Goal: Complete application form: Complete application form

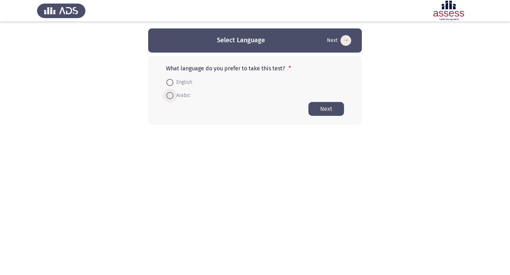
click at [170, 96] on span at bounding box center [170, 96] width 0 height 0
click at [169, 95] on input "Arabic" at bounding box center [169, 95] width 7 height 7
radio input "true"
click at [324, 110] on button "Next" at bounding box center [326, 109] width 36 height 14
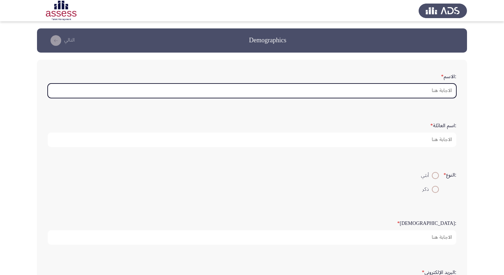
click at [441, 94] on input ":الاسم *" at bounding box center [252, 91] width 409 height 15
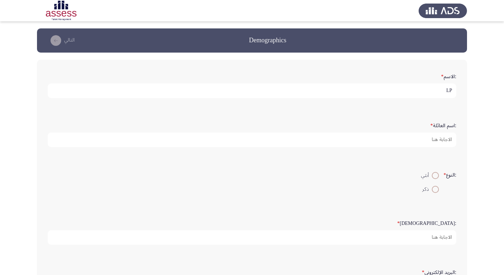
type input "L"
type input "[PERSON_NAME] [PERSON_NAME] على"
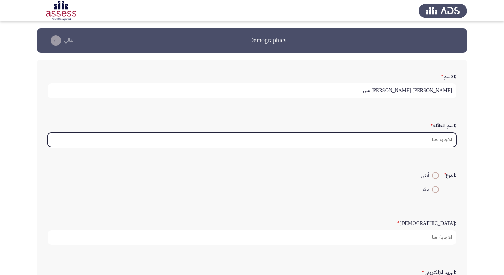
click at [445, 140] on input ":اسم العائلة *" at bounding box center [252, 140] width 409 height 15
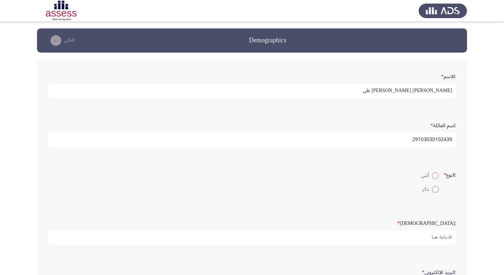
type input "29103030102439"
click at [434, 192] on span at bounding box center [435, 189] width 7 height 7
click at [434, 192] on input "ذكر" at bounding box center [435, 189] width 7 height 7
radio input "true"
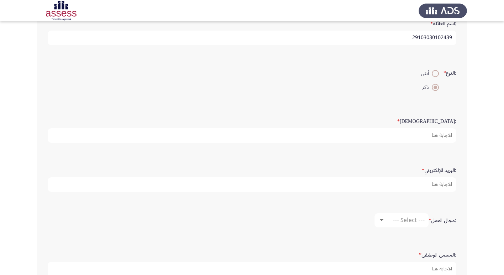
scroll to position [107, 0]
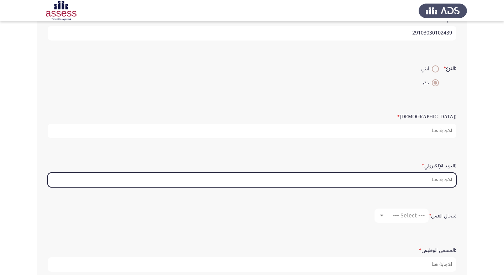
click at [438, 180] on input ":البريد الإلكتروني *" at bounding box center [252, 180] width 409 height 15
click at [396, 178] on input ":البريد الإلكتروني *" at bounding box center [252, 180] width 409 height 15
type input "ش"
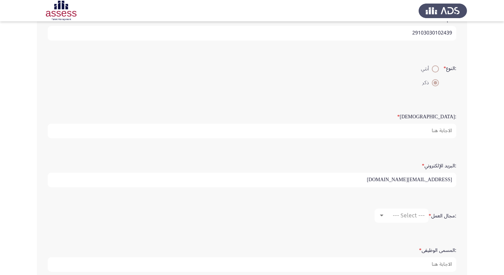
type input "[EMAIL_ADDRESS][DOMAIN_NAME]"
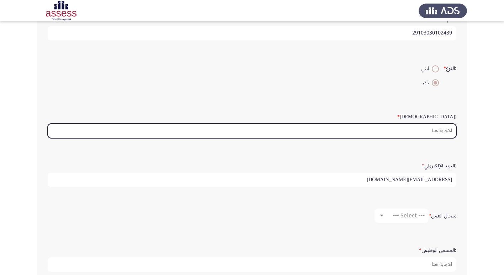
click at [436, 128] on input ":السن *" at bounding box center [252, 131] width 409 height 15
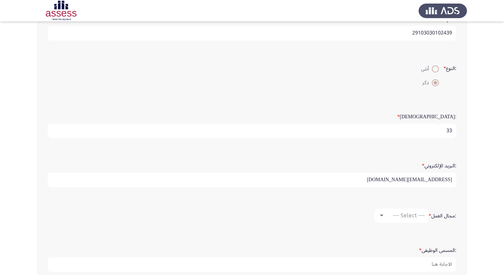
type input "33"
click at [380, 215] on div at bounding box center [382, 216] width 4 height 2
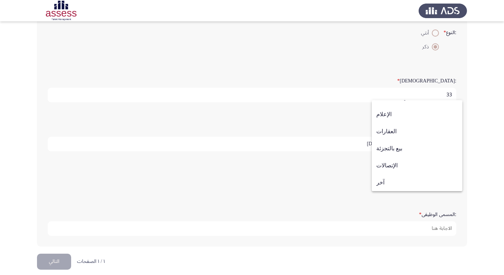
scroll to position [150, 0]
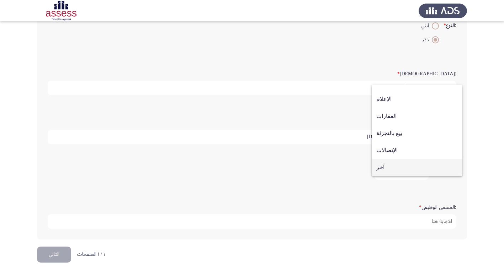
click at [380, 167] on span "آخر" at bounding box center [418, 167] width 82 height 17
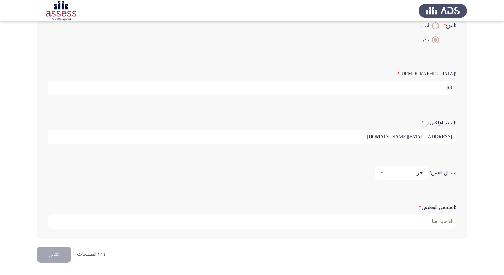
click at [424, 207] on label ":المسمى الوظيفى *" at bounding box center [437, 208] width 37 height 6
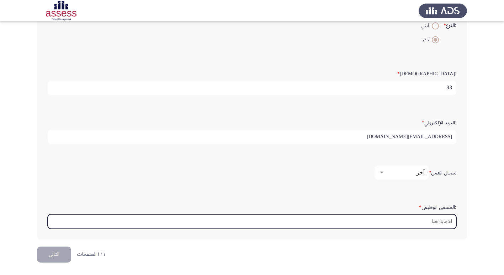
click at [424, 215] on input ":المسمى الوظيفى *" at bounding box center [252, 222] width 409 height 15
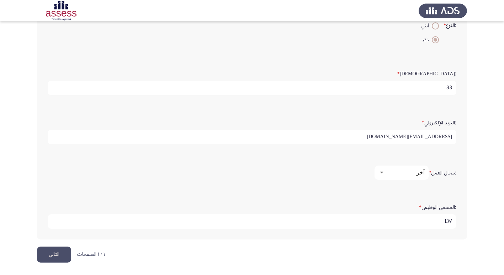
type input "L"
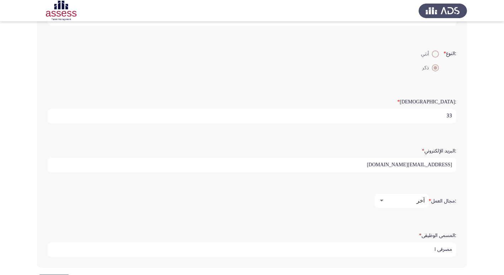
scroll to position [142, 0]
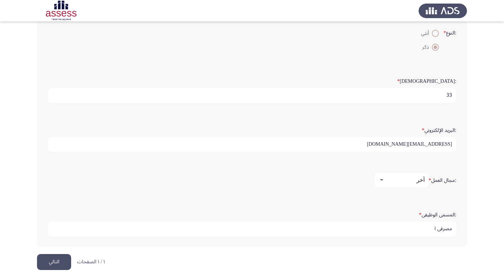
type input "مصرفى ا"
click at [380, 179] on div at bounding box center [382, 181] width 6 height 6
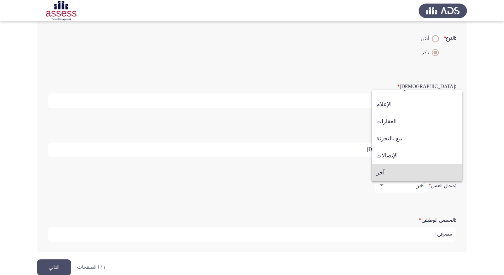
scroll to position [150, 0]
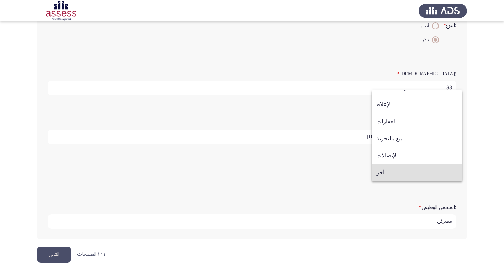
click at [289, 142] on div at bounding box center [252, 137] width 504 height 275
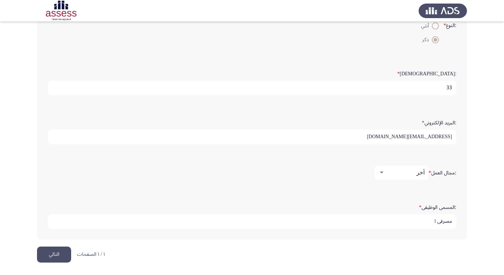
click at [60, 262] on button "التالي" at bounding box center [54, 255] width 34 height 16
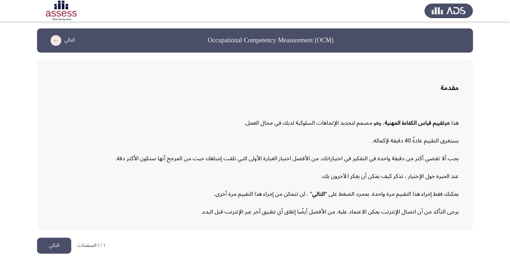
click at [49, 246] on button "التالي" at bounding box center [54, 246] width 34 height 16
click at [53, 247] on button "التالي" at bounding box center [54, 246] width 34 height 16
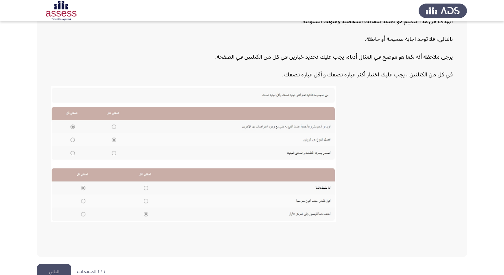
scroll to position [107, 0]
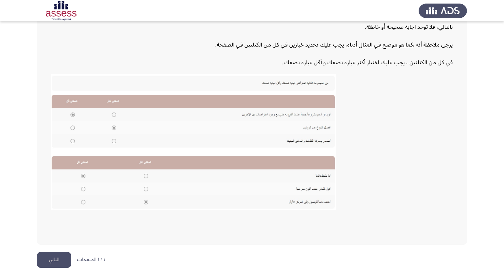
click at [60, 261] on button "التالي" at bounding box center [54, 260] width 34 height 16
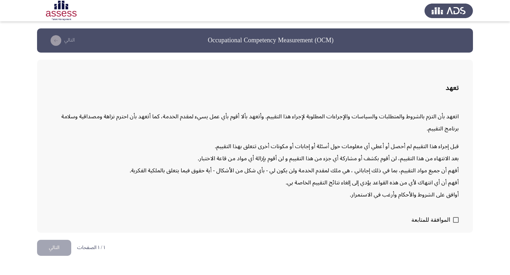
click at [455, 220] on span at bounding box center [456, 220] width 6 height 6
click at [455, 223] on input "الموافقة للمتابعة" at bounding box center [455, 223] width 0 height 0
checkbox input "true"
click at [68, 246] on button "التالي" at bounding box center [54, 248] width 34 height 16
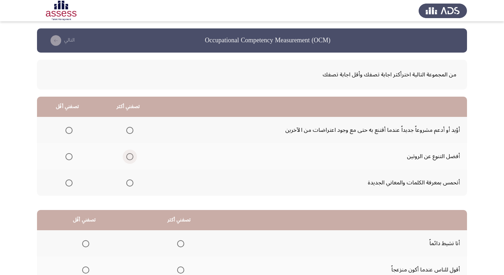
click at [128, 157] on span "Select an option" at bounding box center [129, 156] width 7 height 7
click at [128, 157] on input "Select an option" at bounding box center [129, 156] width 7 height 7
click at [67, 129] on span "Select an option" at bounding box center [68, 130] width 7 height 7
click at [67, 129] on input "Select an option" at bounding box center [68, 130] width 7 height 7
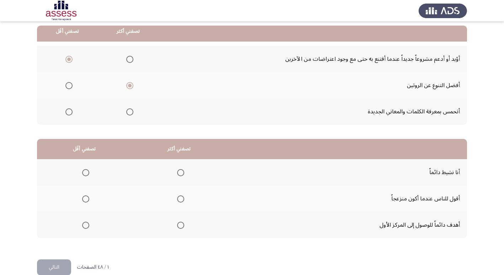
scroll to position [84, 0]
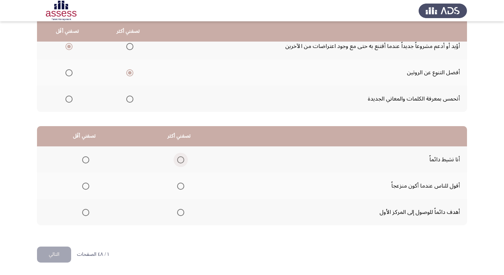
click at [179, 159] on span "Select an option" at bounding box center [180, 160] width 7 height 7
click at [179, 159] on input "Select an option" at bounding box center [180, 160] width 7 height 7
click at [86, 187] on span "Select an option" at bounding box center [85, 186] width 7 height 7
click at [86, 187] on input "Select an option" at bounding box center [85, 186] width 7 height 7
click at [60, 258] on button "التالي" at bounding box center [54, 255] width 34 height 16
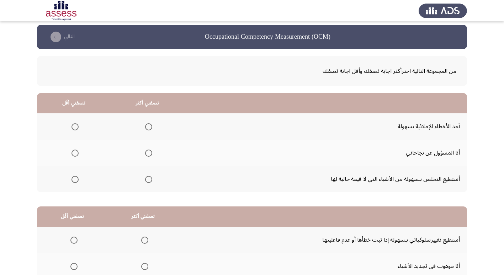
scroll to position [0, 0]
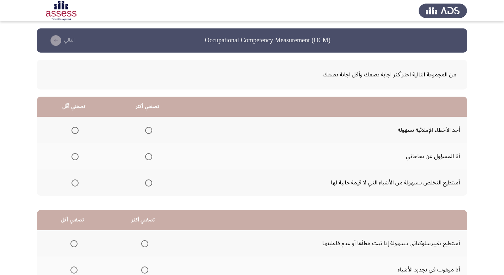
click at [149, 132] on span "Select an option" at bounding box center [148, 130] width 7 height 7
click at [149, 132] on input "Select an option" at bounding box center [148, 130] width 7 height 7
click at [75, 182] on span "Select an option" at bounding box center [75, 183] width 7 height 7
click at [75, 182] on input "Select an option" at bounding box center [75, 183] width 7 height 7
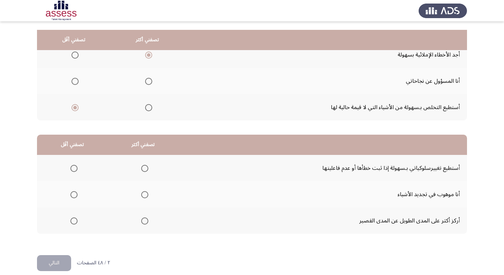
scroll to position [84, 0]
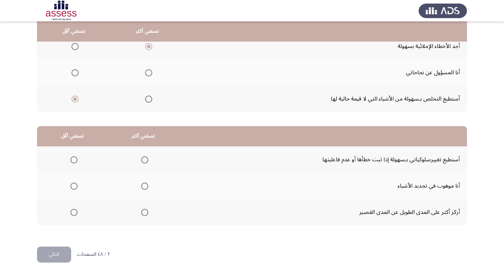
click at [144, 212] on span "Select an option" at bounding box center [144, 212] width 7 height 7
click at [144, 212] on input "Select an option" at bounding box center [144, 212] width 7 height 7
click at [75, 157] on span "Select an option" at bounding box center [73, 160] width 7 height 7
click at [75, 157] on input "Select an option" at bounding box center [73, 160] width 7 height 7
click at [59, 254] on button "التالي" at bounding box center [54, 255] width 34 height 16
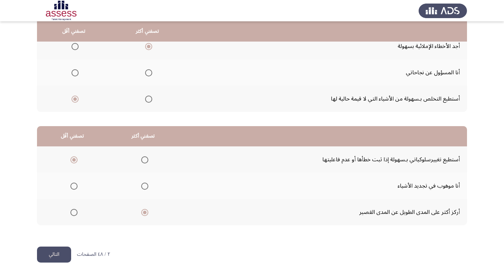
scroll to position [0, 0]
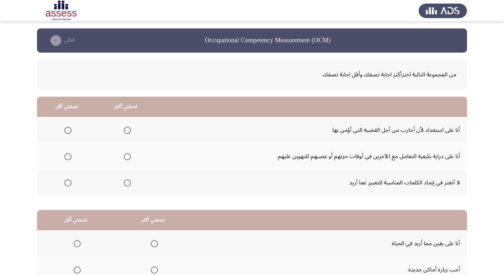
click at [126, 157] on span "Select an option" at bounding box center [127, 156] width 7 height 7
click at [126, 157] on input "Select an option" at bounding box center [127, 156] width 7 height 7
click at [128, 127] on span "Select an option" at bounding box center [127, 130] width 7 height 7
click at [128, 127] on input "Select an option" at bounding box center [127, 130] width 7 height 7
click at [69, 156] on span "Select an option" at bounding box center [67, 156] width 7 height 7
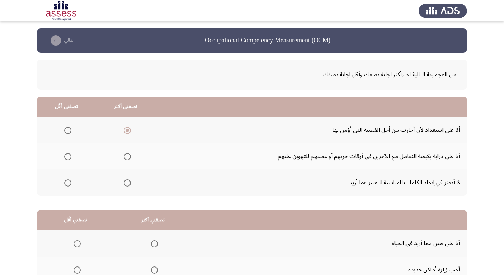
click at [69, 156] on input "Select an option" at bounding box center [67, 156] width 7 height 7
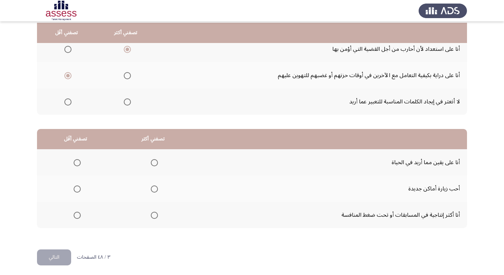
scroll to position [84, 0]
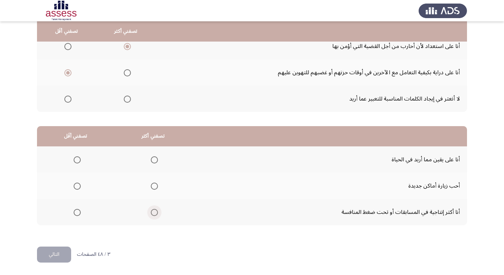
click at [154, 212] on span "Select an option" at bounding box center [154, 212] width 7 height 7
click at [154, 212] on input "Select an option" at bounding box center [154, 212] width 7 height 7
click at [77, 157] on span "Select an option" at bounding box center [77, 160] width 7 height 7
click at [77, 157] on input "Select an option" at bounding box center [77, 160] width 7 height 7
click at [53, 253] on button "التالي" at bounding box center [54, 255] width 34 height 16
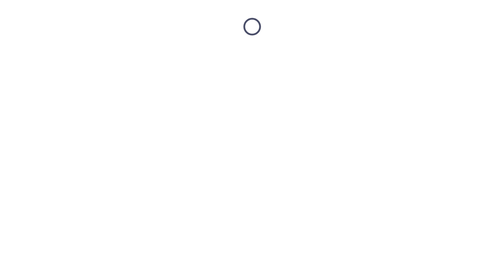
scroll to position [0, 0]
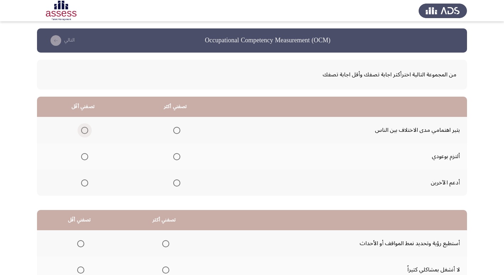
click at [85, 127] on span "Select an option" at bounding box center [84, 130] width 7 height 7
click at [85, 127] on input "Select an option" at bounding box center [84, 130] width 7 height 7
click at [175, 156] on span "Select an option" at bounding box center [176, 156] width 7 height 7
click at [175, 156] on input "Select an option" at bounding box center [176, 156] width 7 height 7
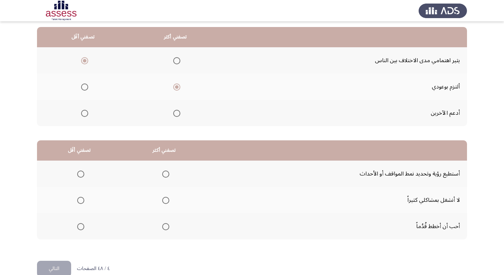
scroll to position [84, 0]
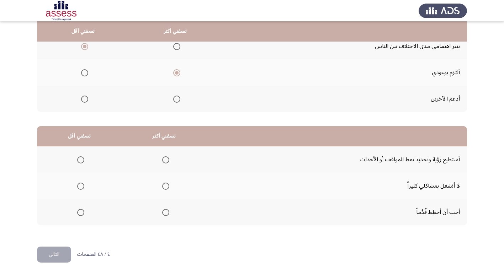
click at [78, 187] on span "Select an option" at bounding box center [80, 186] width 7 height 7
click at [78, 187] on input "Select an option" at bounding box center [80, 186] width 7 height 7
click at [163, 212] on span "Select an option" at bounding box center [165, 212] width 7 height 7
click at [163, 212] on input "Select an option" at bounding box center [165, 212] width 7 height 7
click at [63, 256] on button "التالي" at bounding box center [54, 255] width 34 height 16
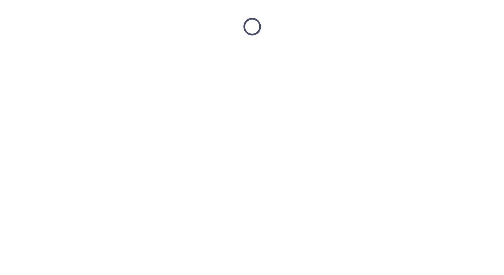
scroll to position [0, 0]
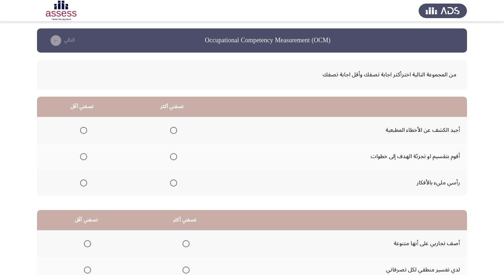
click at [83, 157] on span "Select an option" at bounding box center [83, 156] width 7 height 7
click at [83, 157] on input "Select an option" at bounding box center [83, 156] width 7 height 7
click at [174, 183] on span "Select an option" at bounding box center [174, 183] width 0 height 0
click at [172, 183] on input "Select an option" at bounding box center [173, 183] width 7 height 7
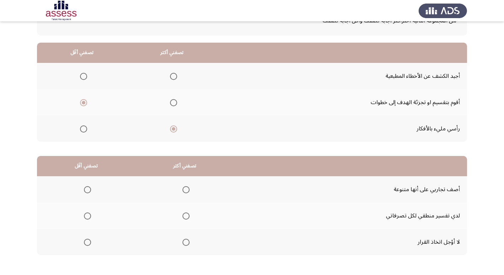
scroll to position [48, 0]
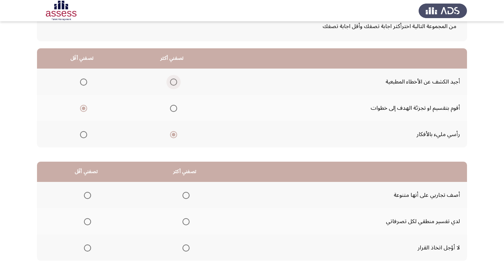
click at [170, 82] on span "Select an option" at bounding box center [173, 82] width 7 height 7
click at [170, 82] on input "Select an option" at bounding box center [173, 82] width 7 height 7
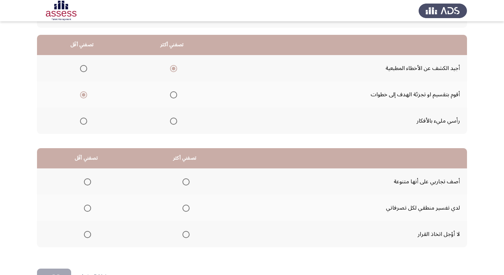
scroll to position [84, 0]
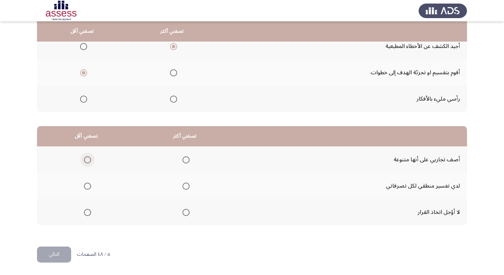
click at [86, 159] on span "Select an option" at bounding box center [87, 160] width 7 height 7
click at [86, 159] on input "Select an option" at bounding box center [87, 160] width 7 height 7
click at [185, 184] on span "Select an option" at bounding box center [186, 186] width 7 height 7
click at [185, 184] on input "Select an option" at bounding box center [186, 186] width 7 height 7
click at [56, 254] on button "التالي" at bounding box center [54, 255] width 34 height 16
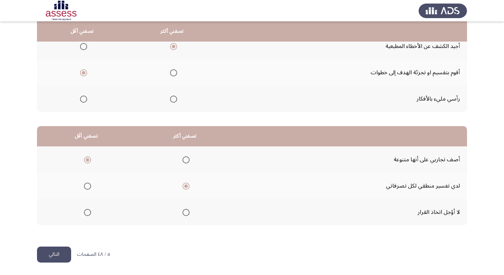
scroll to position [0, 0]
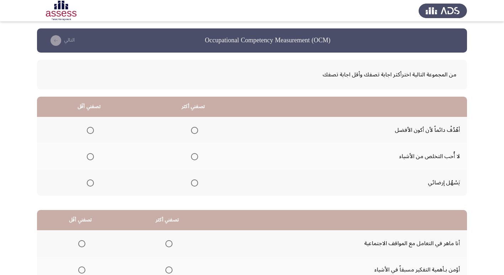
click at [92, 182] on span "Select an option" at bounding box center [90, 183] width 7 height 7
click at [92, 182] on input "Select an option" at bounding box center [90, 183] width 7 height 7
click at [198, 133] on span "Select an option" at bounding box center [194, 130] width 7 height 7
click at [198, 133] on input "Select an option" at bounding box center [194, 130] width 7 height 7
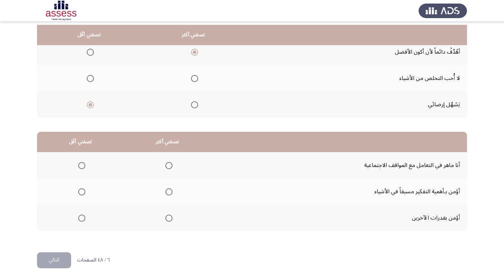
scroll to position [84, 0]
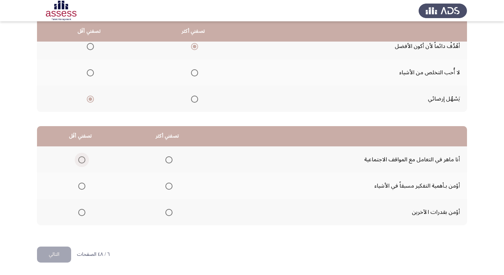
click at [82, 161] on span "Select an option" at bounding box center [81, 160] width 7 height 7
click at [82, 161] on input "Select an option" at bounding box center [81, 160] width 7 height 7
click at [168, 186] on span "Select an option" at bounding box center [168, 186] width 7 height 7
click at [168, 186] on input "Select an option" at bounding box center [168, 186] width 7 height 7
click at [68, 257] on button "التالي" at bounding box center [54, 255] width 34 height 16
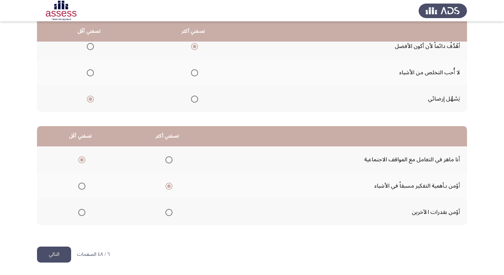
scroll to position [0, 0]
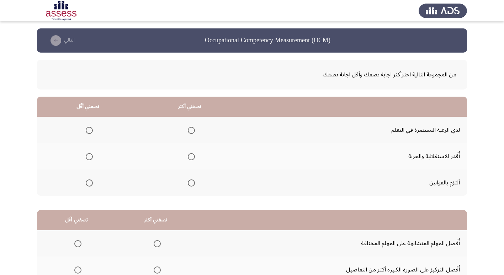
click at [192, 133] on span "Select an option" at bounding box center [191, 130] width 7 height 7
click at [192, 133] on input "Select an option" at bounding box center [191, 130] width 7 height 7
click at [91, 158] on span "Select an option" at bounding box center [89, 156] width 7 height 7
click at [91, 158] on input "Select an option" at bounding box center [89, 156] width 7 height 7
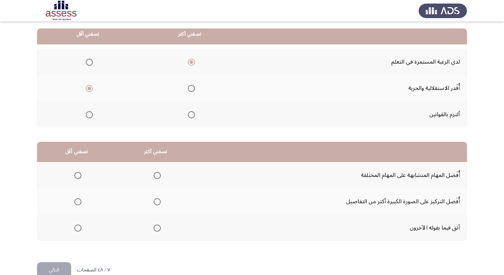
scroll to position [71, 0]
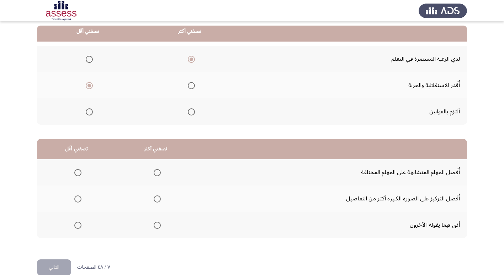
click at [77, 172] on span "Select an option" at bounding box center [77, 172] width 7 height 7
click at [77, 172] on input "Select an option" at bounding box center [77, 172] width 7 height 7
click at [157, 226] on span "Select an option" at bounding box center [157, 225] width 7 height 7
click at [157, 226] on input "Select an option" at bounding box center [157, 225] width 7 height 7
click at [56, 266] on button "التالي" at bounding box center [54, 268] width 34 height 16
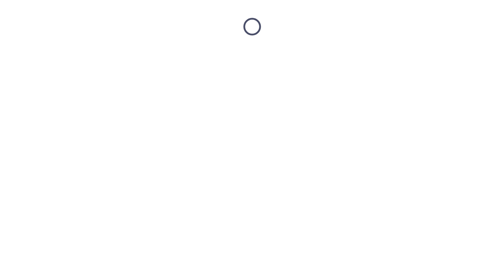
scroll to position [0, 0]
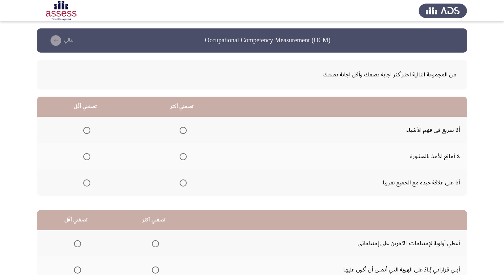
click at [180, 131] on span "Select an option" at bounding box center [183, 130] width 7 height 7
click at [180, 131] on input "Select an option" at bounding box center [183, 130] width 7 height 7
click at [84, 182] on span "Select an option" at bounding box center [86, 183] width 7 height 7
click at [84, 182] on input "Select an option" at bounding box center [86, 183] width 7 height 7
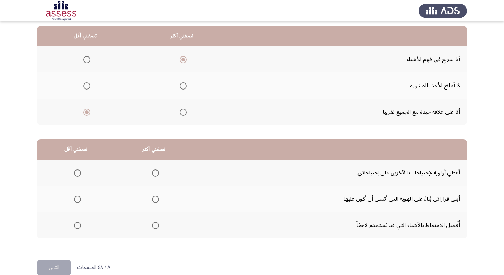
scroll to position [84, 0]
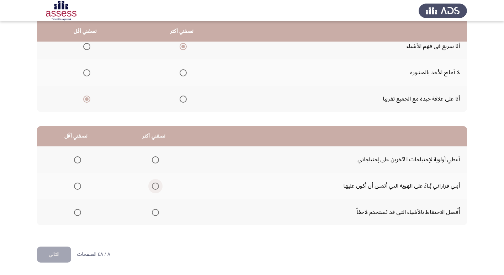
click at [156, 186] on span "Select an option" at bounding box center [155, 186] width 7 height 7
click at [156, 186] on input "Select an option" at bounding box center [155, 186] width 7 height 7
click at [77, 159] on span "Select an option" at bounding box center [77, 160] width 7 height 7
click at [77, 159] on input "Select an option" at bounding box center [77, 160] width 7 height 7
click at [57, 256] on button "التالي" at bounding box center [54, 255] width 34 height 16
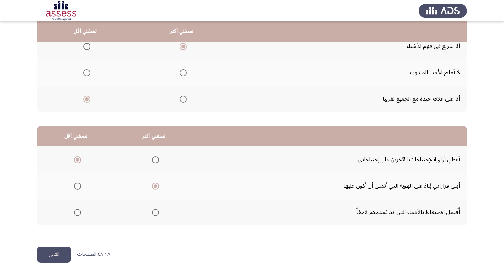
scroll to position [0, 0]
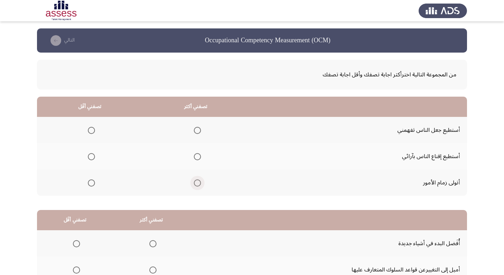
click at [197, 184] on span "Select an option" at bounding box center [197, 183] width 7 height 7
click at [197, 184] on input "Select an option" at bounding box center [197, 183] width 7 height 7
click at [92, 130] on span "Select an option" at bounding box center [91, 130] width 7 height 7
click at [92, 130] on input "Select an option" at bounding box center [91, 130] width 7 height 7
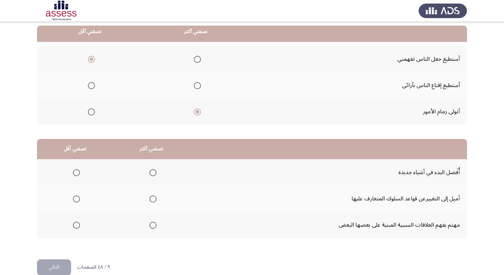
scroll to position [84, 0]
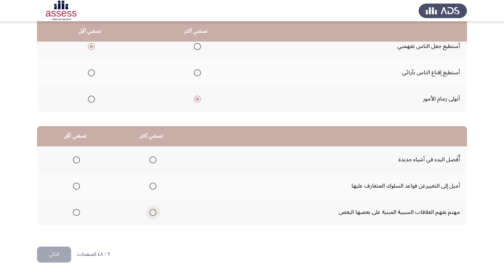
click at [152, 214] on span "Select an option" at bounding box center [152, 212] width 7 height 7
click at [152, 214] on input "Select an option" at bounding box center [152, 212] width 7 height 7
click at [78, 185] on span "Select an option" at bounding box center [76, 186] width 7 height 7
click at [78, 185] on input "Select an option" at bounding box center [76, 186] width 7 height 7
click at [54, 252] on button "التالي" at bounding box center [54, 255] width 34 height 16
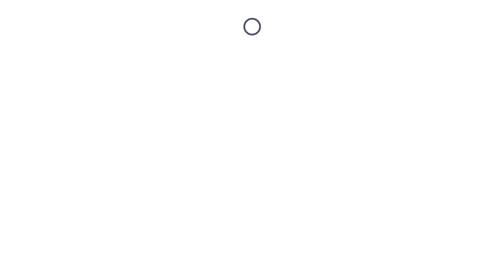
scroll to position [0, 0]
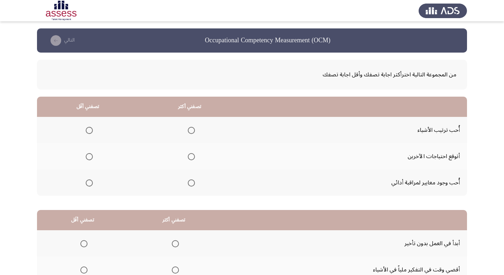
click at [191, 183] on span "Select an option" at bounding box center [191, 183] width 0 height 0
click at [190, 183] on input "Select an option" at bounding box center [191, 183] width 7 height 7
click at [87, 158] on span "Select an option" at bounding box center [89, 156] width 7 height 7
click at [87, 158] on input "Select an option" at bounding box center [89, 156] width 7 height 7
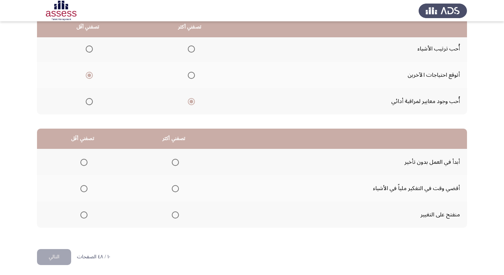
scroll to position [84, 0]
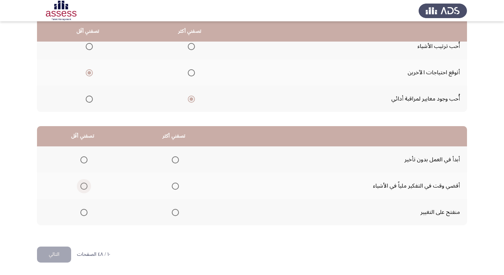
click at [82, 186] on span "Select an option" at bounding box center [83, 186] width 7 height 7
click at [82, 186] on input "Select an option" at bounding box center [83, 186] width 7 height 7
click at [174, 157] on span "Select an option" at bounding box center [175, 160] width 7 height 7
click at [174, 157] on input "Select an option" at bounding box center [175, 160] width 7 height 7
click at [47, 255] on button "التالي" at bounding box center [54, 255] width 34 height 16
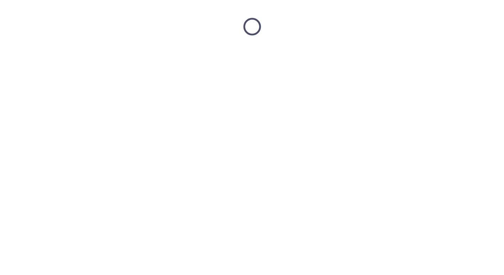
scroll to position [0, 0]
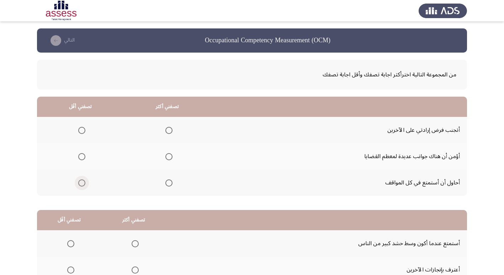
click at [82, 184] on span "Select an option" at bounding box center [81, 183] width 7 height 7
click at [82, 184] on input "Select an option" at bounding box center [81, 183] width 7 height 7
click at [168, 159] on span "Select an option" at bounding box center [168, 156] width 7 height 7
click at [168, 159] on input "Select an option" at bounding box center [168, 156] width 7 height 7
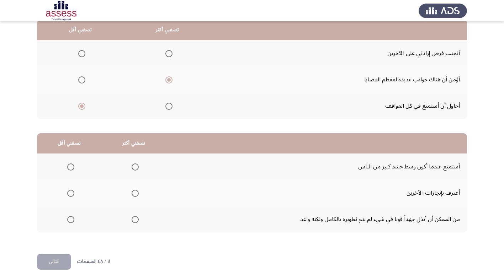
scroll to position [84, 0]
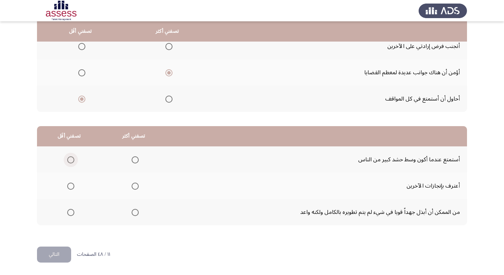
click at [70, 159] on span "Select an option" at bounding box center [70, 160] width 7 height 7
click at [70, 159] on input "Select an option" at bounding box center [70, 160] width 7 height 7
click at [136, 212] on span "Select an option" at bounding box center [135, 212] width 7 height 7
click at [136, 212] on input "Select an option" at bounding box center [135, 212] width 7 height 7
click at [52, 252] on button "التالي" at bounding box center [54, 255] width 34 height 16
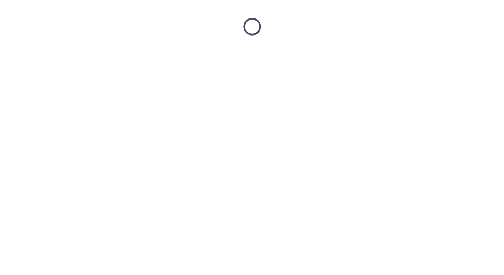
scroll to position [0, 0]
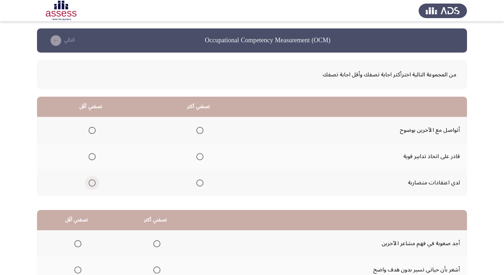
click at [92, 186] on span "Select an option" at bounding box center [92, 183] width 7 height 7
click at [92, 186] on input "Select an option" at bounding box center [92, 183] width 7 height 7
click at [199, 131] on span "Select an option" at bounding box center [199, 130] width 7 height 7
click at [199, 131] on input "Select an option" at bounding box center [199, 130] width 7 height 7
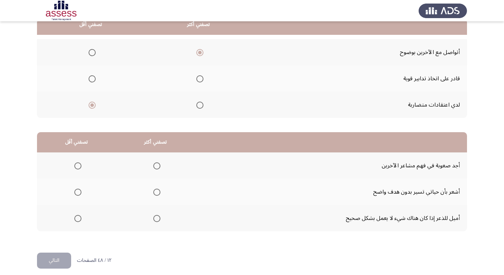
scroll to position [84, 0]
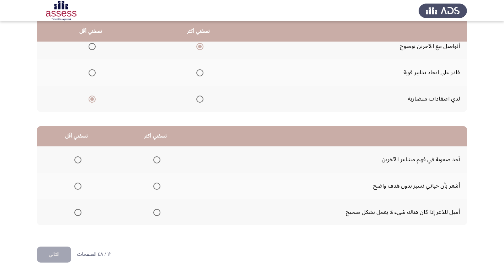
click at [76, 183] on span "Select an option" at bounding box center [77, 186] width 7 height 7
click at [76, 183] on input "Select an option" at bounding box center [77, 186] width 7 height 7
click at [156, 160] on span "Select an option" at bounding box center [156, 160] width 7 height 7
click at [156, 160] on input "Select an option" at bounding box center [156, 160] width 7 height 7
click at [60, 255] on button "التالي" at bounding box center [54, 255] width 34 height 16
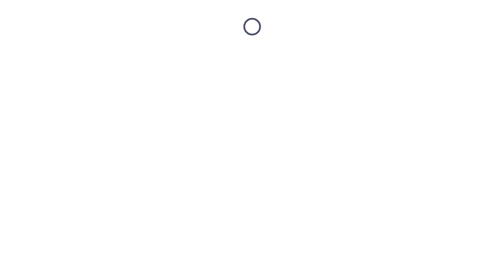
scroll to position [0, 0]
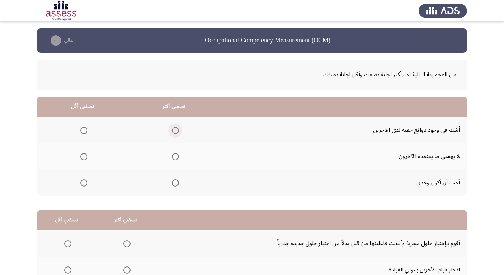
click at [174, 129] on span "Select an option" at bounding box center [175, 130] width 7 height 7
click at [174, 129] on input "Select an option" at bounding box center [175, 130] width 7 height 7
click at [81, 181] on span "Select an option" at bounding box center [83, 183] width 7 height 7
click at [81, 181] on input "Select an option" at bounding box center [83, 183] width 7 height 7
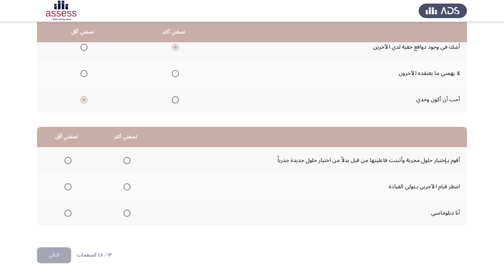
scroll to position [84, 0]
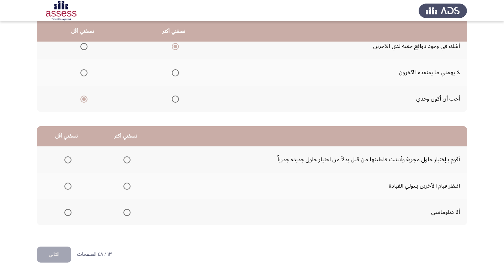
click at [68, 159] on span "Select an option" at bounding box center [67, 160] width 7 height 7
click at [68, 159] on input "Select an option" at bounding box center [67, 160] width 7 height 7
click at [127, 212] on span "Select an option" at bounding box center [126, 212] width 7 height 7
click at [127, 212] on input "Select an option" at bounding box center [126, 212] width 7 height 7
click at [46, 255] on button "التالي" at bounding box center [54, 255] width 34 height 16
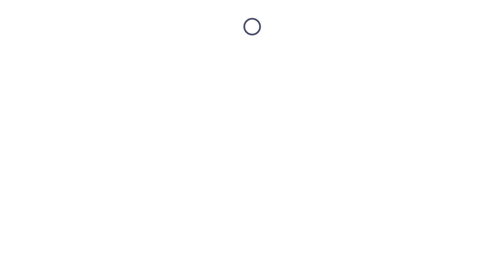
scroll to position [0, 0]
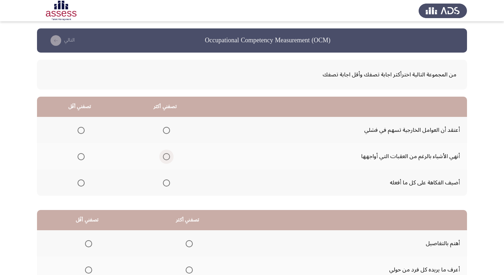
click at [167, 158] on span "Select an option" at bounding box center [166, 156] width 7 height 7
click at [167, 158] on input "Select an option" at bounding box center [166, 156] width 7 height 7
click at [78, 185] on span "Select an option" at bounding box center [81, 183] width 7 height 7
click at [78, 185] on input "Select an option" at bounding box center [81, 183] width 7 height 7
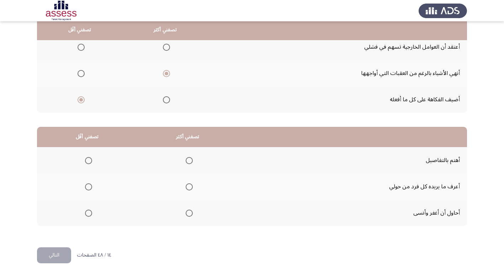
scroll to position [84, 0]
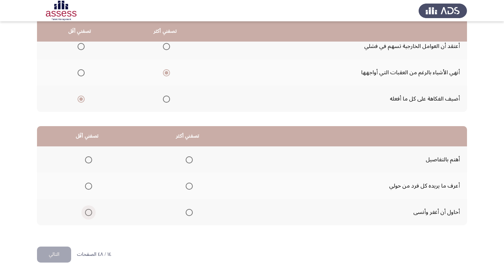
click at [88, 215] on span "Select an option" at bounding box center [88, 212] width 7 height 7
click at [88, 215] on input "Select an option" at bounding box center [88, 212] width 7 height 7
click at [191, 161] on span "Select an option" at bounding box center [189, 160] width 7 height 7
click at [191, 161] on input "Select an option" at bounding box center [189, 160] width 7 height 7
click at [61, 253] on button "التالي" at bounding box center [54, 255] width 34 height 16
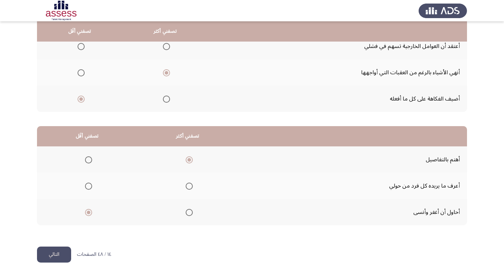
scroll to position [0, 0]
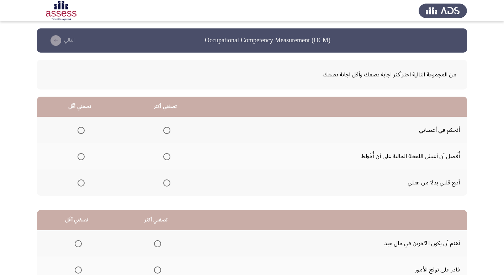
click at [78, 157] on span "Select an option" at bounding box center [81, 156] width 7 height 7
click at [78, 157] on input "Select an option" at bounding box center [81, 156] width 7 height 7
click at [163, 131] on span "Select an option" at bounding box center [166, 130] width 7 height 7
click at [163, 131] on input "Select an option" at bounding box center [166, 130] width 7 height 7
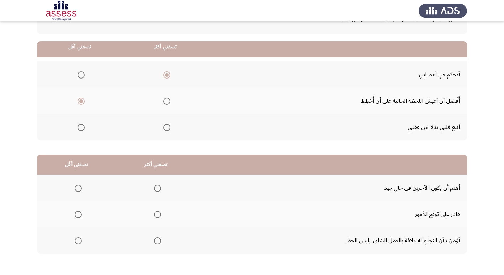
scroll to position [71, 0]
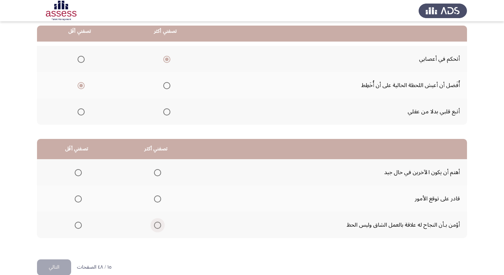
click at [157, 226] on span "Select an option" at bounding box center [157, 225] width 7 height 7
click at [157, 226] on input "Select an option" at bounding box center [157, 225] width 7 height 7
click at [75, 171] on span "Select an option" at bounding box center [78, 172] width 7 height 7
click at [75, 171] on input "Select an option" at bounding box center [78, 172] width 7 height 7
click at [52, 269] on button "التالي" at bounding box center [54, 268] width 34 height 16
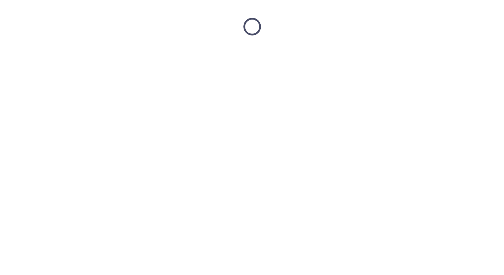
scroll to position [0, 0]
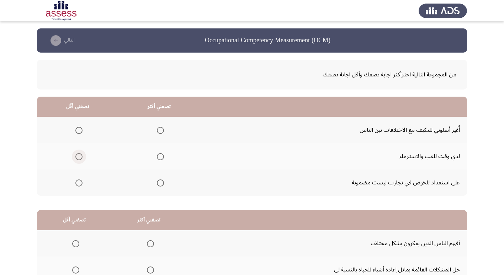
click at [80, 158] on span "Select an option" at bounding box center [78, 156] width 7 height 7
click at [80, 158] on input "Select an option" at bounding box center [78, 156] width 7 height 7
click at [161, 131] on span "Select an option" at bounding box center [160, 130] width 7 height 7
click at [161, 131] on input "Select an option" at bounding box center [160, 130] width 7 height 7
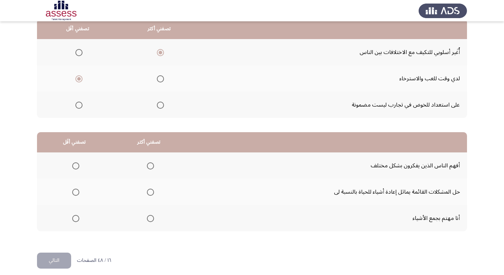
scroll to position [84, 0]
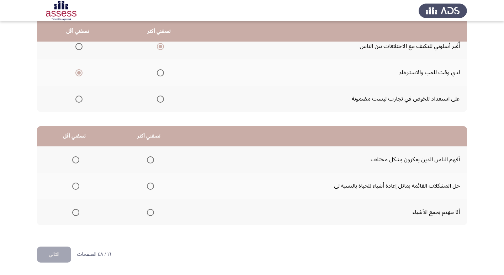
click at [147, 161] on span "Select an option" at bounding box center [150, 160] width 7 height 7
click at [147, 161] on input "Select an option" at bounding box center [150, 160] width 7 height 7
click at [74, 184] on span "Select an option" at bounding box center [75, 186] width 7 height 7
click at [74, 184] on input "Select an option" at bounding box center [75, 186] width 7 height 7
click at [53, 254] on button "التالي" at bounding box center [54, 255] width 34 height 16
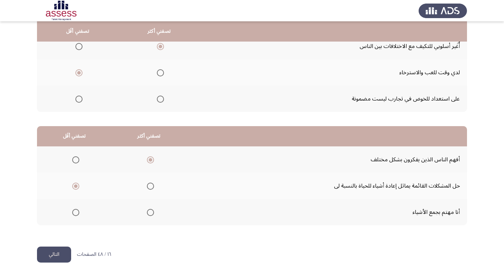
scroll to position [0, 0]
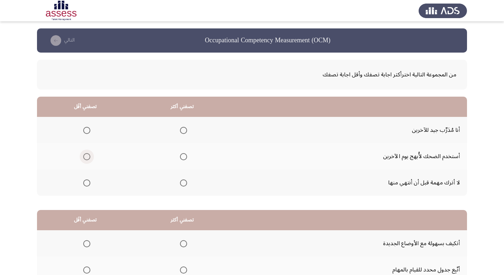
click at [88, 157] on span "Select an option" at bounding box center [86, 156] width 7 height 7
click at [88, 157] on input "Select an option" at bounding box center [86, 156] width 7 height 7
click at [184, 182] on span "Select an option" at bounding box center [183, 183] width 7 height 7
click at [184, 182] on input "Select an option" at bounding box center [183, 183] width 7 height 7
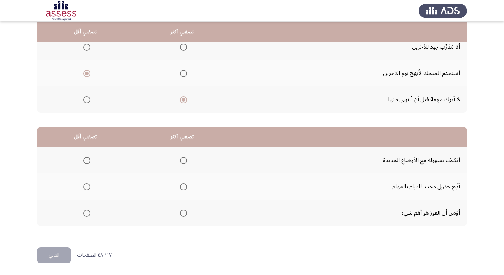
scroll to position [84, 0]
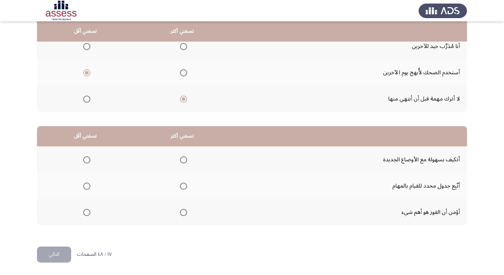
click at [184, 214] on span "Select an option" at bounding box center [183, 212] width 7 height 7
click at [184, 214] on input "Select an option" at bounding box center [183, 212] width 7 height 7
click at [88, 162] on span "Select an option" at bounding box center [86, 160] width 7 height 7
click at [88, 162] on input "Select an option" at bounding box center [86, 160] width 7 height 7
click at [47, 259] on button "التالي" at bounding box center [54, 255] width 34 height 16
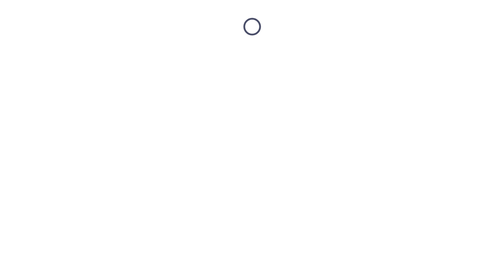
scroll to position [0, 0]
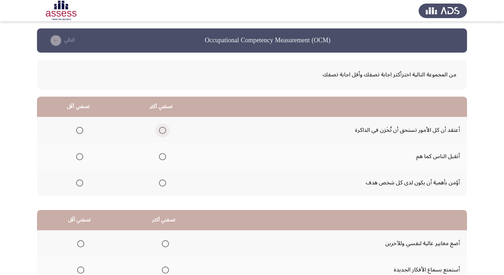
click at [162, 132] on span "Select an option" at bounding box center [162, 130] width 7 height 7
click at [162, 132] on input "Select an option" at bounding box center [162, 130] width 7 height 7
click at [82, 157] on span "Select an option" at bounding box center [79, 156] width 7 height 7
click at [82, 157] on input "Select an option" at bounding box center [79, 156] width 7 height 7
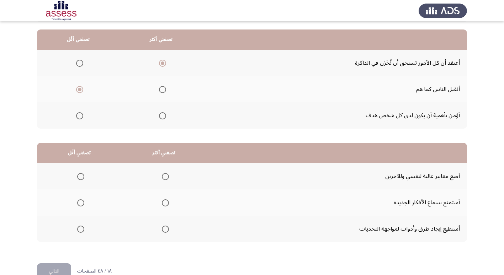
scroll to position [71, 0]
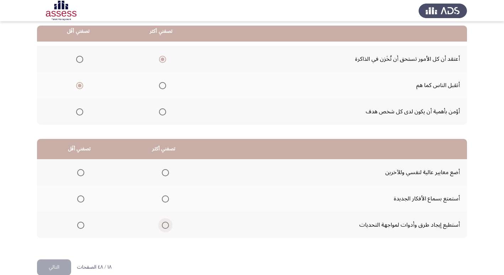
click at [164, 225] on span "Select an option" at bounding box center [165, 225] width 7 height 7
click at [164, 225] on input "Select an option" at bounding box center [165, 225] width 7 height 7
click at [77, 173] on span "Select an option" at bounding box center [80, 172] width 7 height 7
click at [77, 173] on input "Select an option" at bounding box center [80, 172] width 7 height 7
click at [60, 263] on button "التالي" at bounding box center [54, 268] width 34 height 16
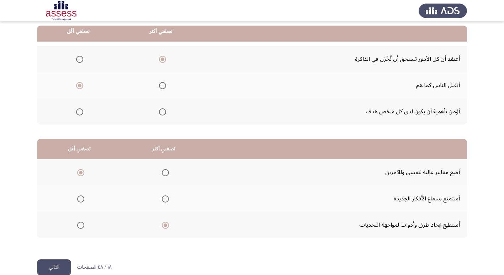
scroll to position [0, 0]
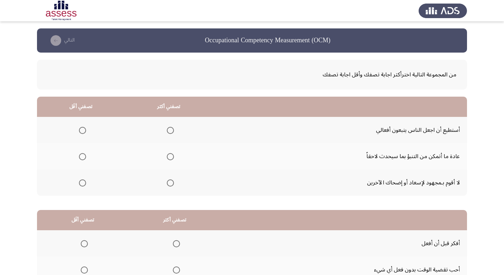
click at [84, 183] on span "Select an option" at bounding box center [82, 183] width 7 height 7
click at [84, 183] on input "Select an option" at bounding box center [82, 183] width 7 height 7
click at [170, 156] on span "Select an option" at bounding box center [170, 156] width 7 height 7
click at [170, 156] on input "Select an option" at bounding box center [170, 156] width 7 height 7
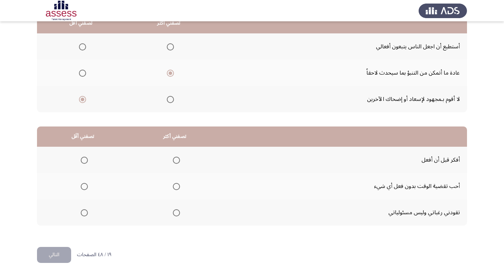
scroll to position [84, 0]
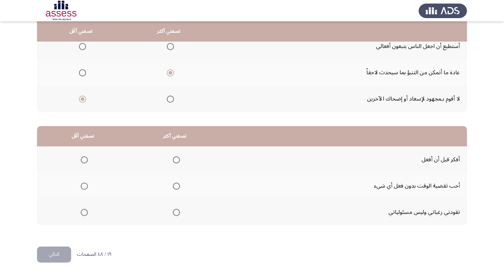
click at [86, 187] on span "Select an option" at bounding box center [84, 186] width 7 height 7
click at [86, 187] on input "Select an option" at bounding box center [84, 186] width 7 height 7
click at [173, 159] on span "Select an option" at bounding box center [176, 160] width 7 height 7
click at [173, 159] on input "Select an option" at bounding box center [176, 160] width 7 height 7
click at [57, 253] on button "التالي" at bounding box center [54, 255] width 34 height 16
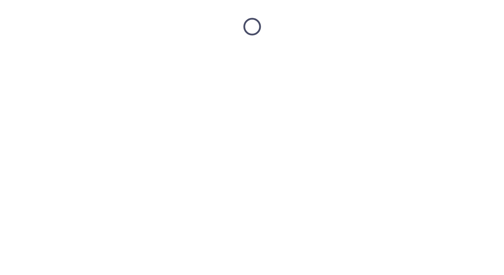
scroll to position [0, 0]
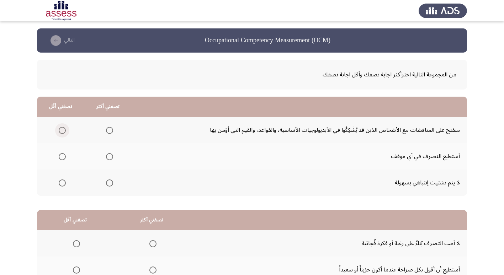
click at [62, 129] on span "Select an option" at bounding box center [62, 130] width 7 height 7
click at [62, 129] on input "Select an option" at bounding box center [62, 130] width 7 height 7
click at [109, 184] on span "Select an option" at bounding box center [109, 183] width 7 height 7
click at [109, 184] on input "Select an option" at bounding box center [109, 183] width 7 height 7
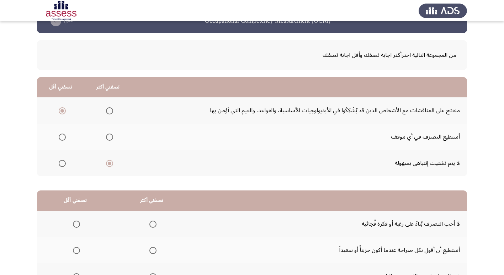
scroll to position [84, 0]
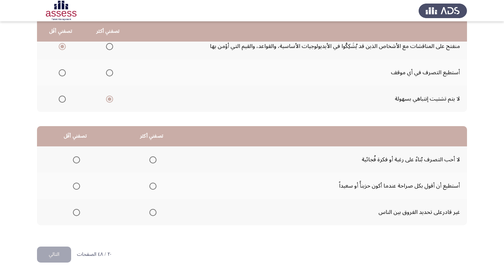
click at [107, 73] on span "Select an option" at bounding box center [109, 72] width 7 height 7
click at [107, 73] on input "Select an option" at bounding box center [109, 72] width 7 height 7
click at [74, 183] on span "Select an option" at bounding box center [76, 186] width 7 height 7
click at [74, 183] on input "Select an option" at bounding box center [76, 186] width 7 height 7
click at [150, 160] on span "Select an option" at bounding box center [152, 160] width 7 height 7
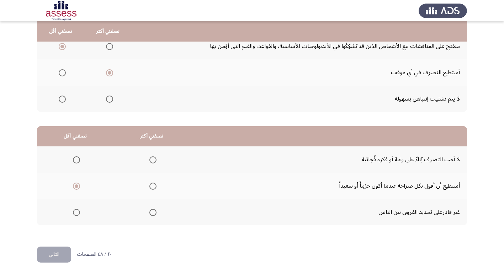
click at [150, 160] on input "Select an option" at bounding box center [152, 160] width 7 height 7
click at [57, 252] on button "التالي" at bounding box center [54, 255] width 34 height 16
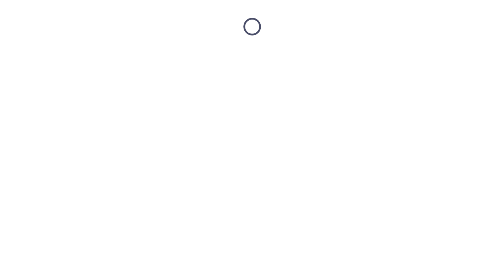
scroll to position [0, 0]
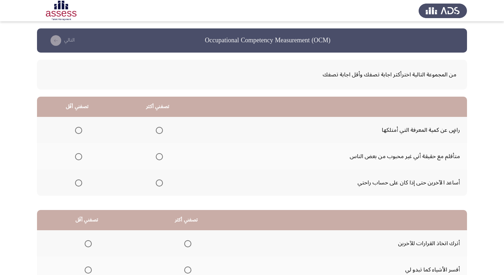
click at [77, 128] on span "Select an option" at bounding box center [78, 130] width 7 height 7
click at [77, 128] on input "Select an option" at bounding box center [78, 130] width 7 height 7
click at [157, 157] on span "Select an option" at bounding box center [159, 156] width 7 height 7
click at [157, 157] on input "Select an option" at bounding box center [159, 156] width 7 height 7
click at [77, 180] on span "Select an option" at bounding box center [78, 183] width 7 height 7
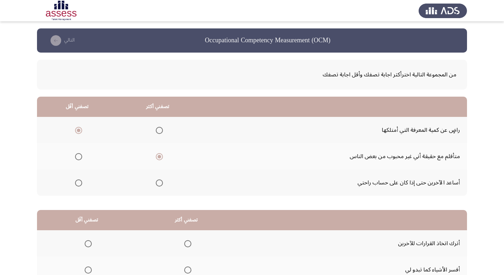
click at [77, 180] on input "Select an option" at bounding box center [78, 183] width 7 height 7
click at [78, 129] on span "Select an option" at bounding box center [78, 130] width 7 height 7
click at [78, 129] on input "Select an option" at bounding box center [78, 130] width 7 height 7
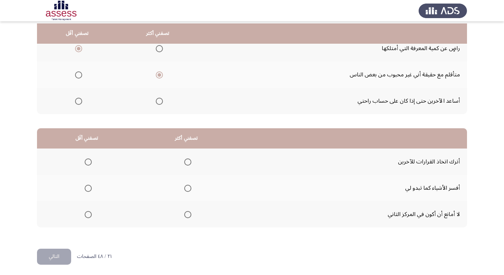
scroll to position [84, 0]
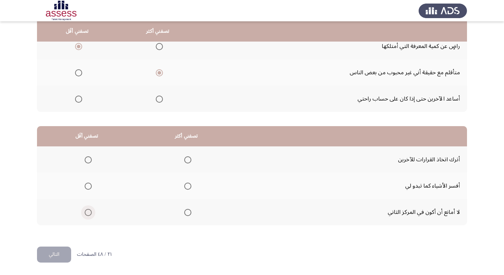
click at [90, 211] on span "Select an option" at bounding box center [88, 212] width 7 height 7
click at [90, 211] on input "Select an option" at bounding box center [88, 212] width 7 height 7
click at [189, 186] on span "Select an option" at bounding box center [187, 186] width 7 height 7
click at [189, 186] on input "Select an option" at bounding box center [187, 186] width 7 height 7
click at [53, 254] on button "التالي" at bounding box center [54, 255] width 34 height 16
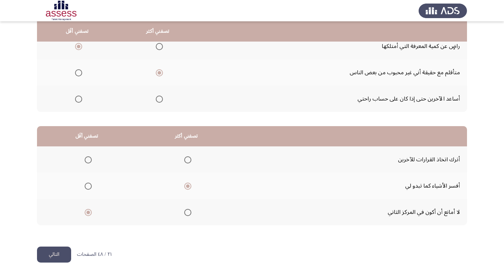
scroll to position [0, 0]
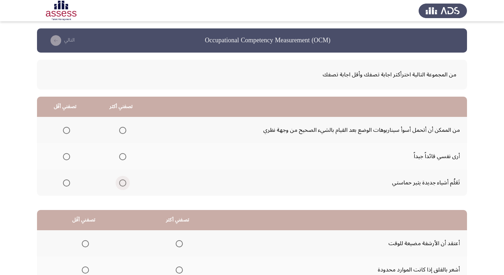
click at [121, 181] on span "Select an option" at bounding box center [122, 183] width 7 height 7
click at [121, 181] on input "Select an option" at bounding box center [122, 183] width 7 height 7
click at [63, 156] on span "Select an option" at bounding box center [66, 156] width 7 height 7
click at [63, 156] on input "Select an option" at bounding box center [66, 156] width 7 height 7
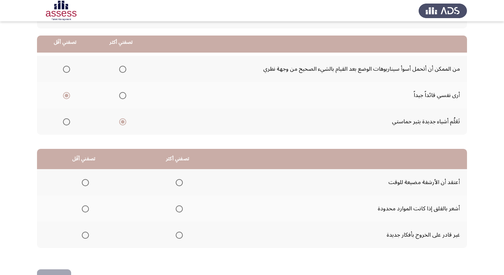
scroll to position [84, 0]
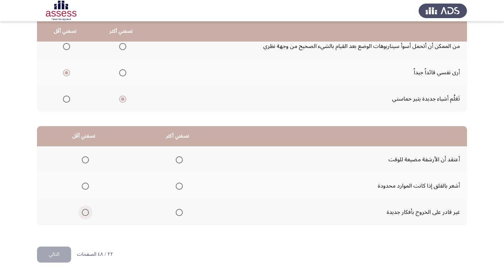
click at [86, 212] on span "Select an option" at bounding box center [85, 212] width 7 height 7
click at [86, 212] on input "Select an option" at bounding box center [85, 212] width 7 height 7
click at [179, 186] on span "Select an option" at bounding box center [179, 186] width 7 height 7
click at [179, 186] on input "Select an option" at bounding box center [179, 186] width 7 height 7
click at [62, 256] on button "التالي" at bounding box center [54, 255] width 34 height 16
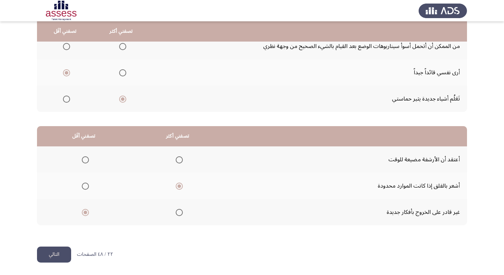
scroll to position [0, 0]
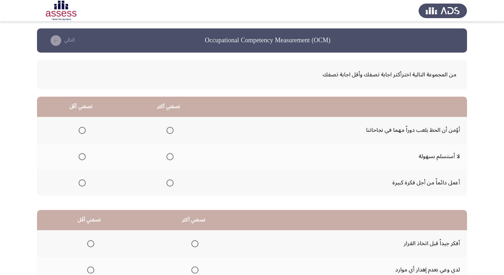
click at [168, 181] on span "Select an option" at bounding box center [170, 183] width 7 height 7
click at [168, 181] on input "Select an option" at bounding box center [170, 183] width 7 height 7
click at [84, 131] on span "Select an option" at bounding box center [82, 130] width 7 height 7
click at [84, 131] on input "Select an option" at bounding box center [82, 130] width 7 height 7
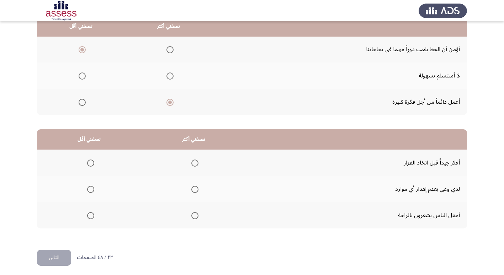
scroll to position [84, 0]
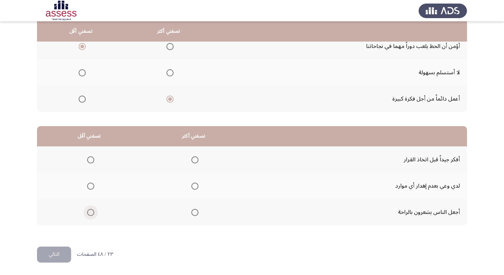
click at [90, 213] on span "Select an option" at bounding box center [90, 212] width 7 height 7
click at [90, 213] on input "Select an option" at bounding box center [90, 212] width 7 height 7
click at [193, 186] on span "Select an option" at bounding box center [194, 186] width 7 height 7
click at [193, 186] on input "Select an option" at bounding box center [194, 186] width 7 height 7
click at [51, 254] on button "التالي" at bounding box center [54, 255] width 34 height 16
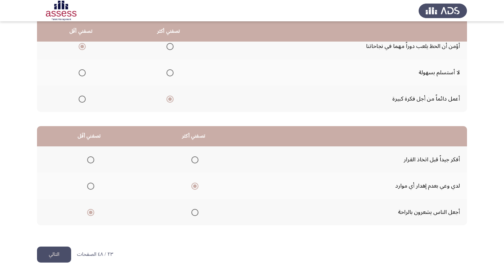
scroll to position [0, 0]
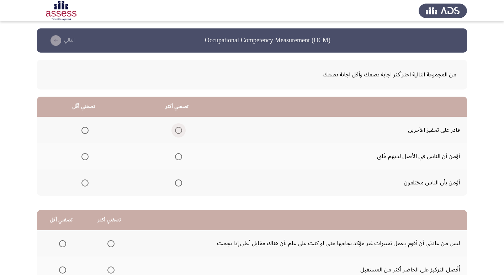
click at [179, 132] on span "Select an option" at bounding box center [178, 130] width 7 height 7
click at [179, 132] on input "Select an option" at bounding box center [178, 130] width 7 height 7
click at [84, 157] on span "Select an option" at bounding box center [85, 156] width 7 height 7
click at [84, 157] on input "Select an option" at bounding box center [85, 156] width 7 height 7
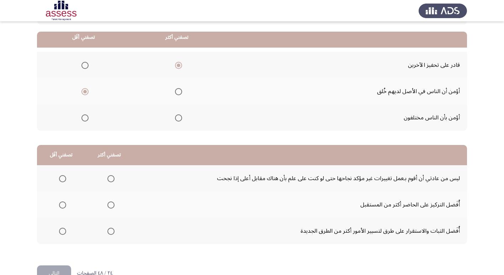
scroll to position [71, 0]
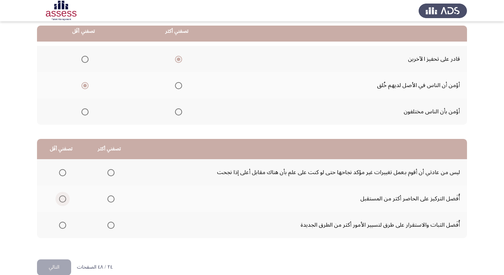
click at [63, 198] on span "Select an option" at bounding box center [62, 199] width 7 height 7
click at [63, 198] on input "Select an option" at bounding box center [62, 199] width 7 height 7
click at [110, 173] on span "Select an option" at bounding box center [110, 172] width 7 height 7
click at [110, 173] on input "Select an option" at bounding box center [110, 172] width 7 height 7
click at [66, 264] on button "التالي" at bounding box center [54, 268] width 34 height 16
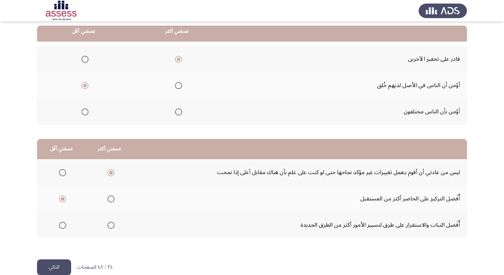
scroll to position [0, 0]
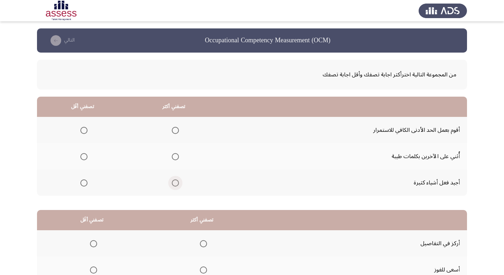
click at [174, 184] on span "Select an option" at bounding box center [175, 183] width 7 height 7
click at [174, 184] on input "Select an option" at bounding box center [175, 183] width 7 height 7
click at [86, 154] on span "Select an option" at bounding box center [83, 156] width 7 height 7
click at [86, 154] on input "Select an option" at bounding box center [83, 156] width 7 height 7
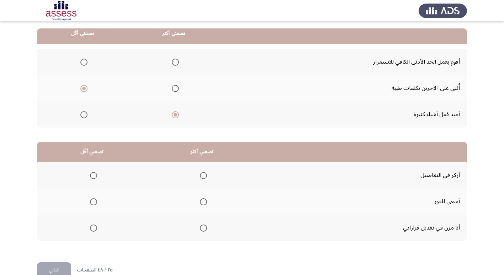
scroll to position [71, 0]
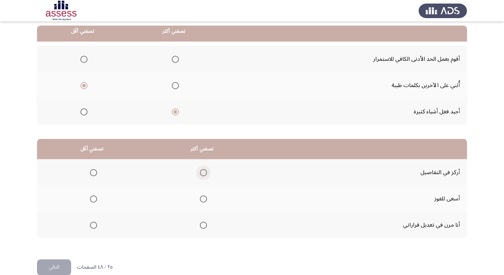
click at [202, 171] on span "Select an option" at bounding box center [203, 172] width 7 height 7
click at [202, 171] on input "Select an option" at bounding box center [203, 172] width 7 height 7
click at [93, 225] on span "Select an option" at bounding box center [93, 225] width 7 height 7
click at [93, 225] on input "Select an option" at bounding box center [93, 225] width 7 height 7
click at [202, 202] on span "Select an option" at bounding box center [203, 199] width 7 height 7
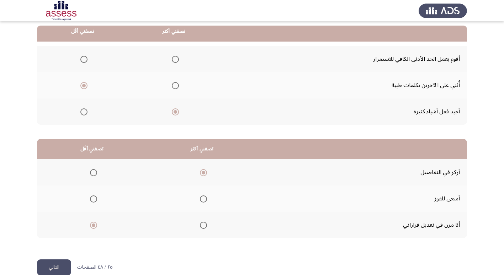
click at [202, 202] on input "Select an option" at bounding box center [203, 199] width 7 height 7
click at [63, 262] on button "التالي" at bounding box center [54, 268] width 34 height 16
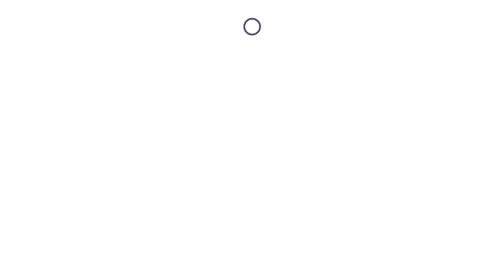
scroll to position [0, 0]
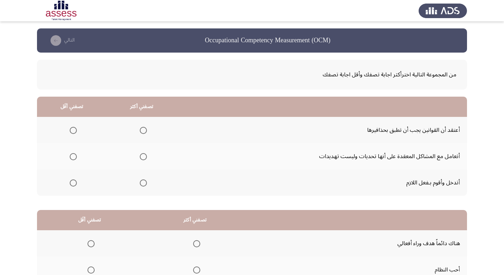
click at [144, 159] on span "Select an option" at bounding box center [143, 156] width 7 height 7
click at [144, 159] on input "Select an option" at bounding box center [143, 156] width 7 height 7
click at [75, 134] on mat-radio-group "Select an option" at bounding box center [72, 130] width 10 height 12
click at [71, 130] on span "Select an option" at bounding box center [73, 130] width 7 height 7
click at [71, 130] on input "Select an option" at bounding box center [73, 130] width 7 height 7
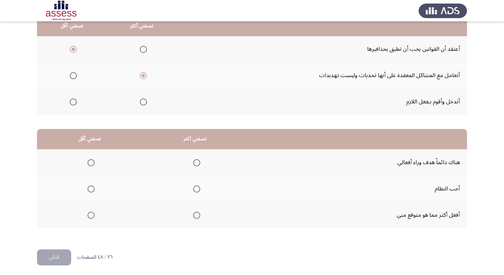
scroll to position [84, 0]
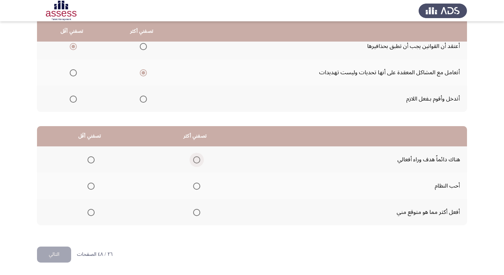
click at [197, 160] on span "Select an option" at bounding box center [197, 160] width 0 height 0
click at [195, 160] on input "Select an option" at bounding box center [196, 160] width 7 height 7
click at [91, 183] on span "Select an option" at bounding box center [91, 186] width 7 height 7
click at [91, 183] on input "Select an option" at bounding box center [91, 186] width 7 height 7
click at [61, 252] on button "التالي" at bounding box center [54, 255] width 34 height 16
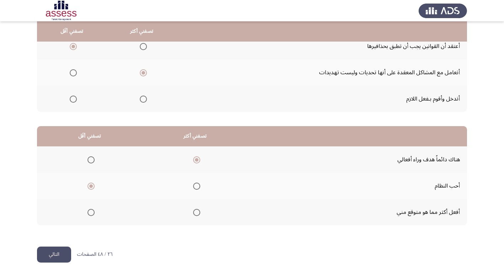
scroll to position [0, 0]
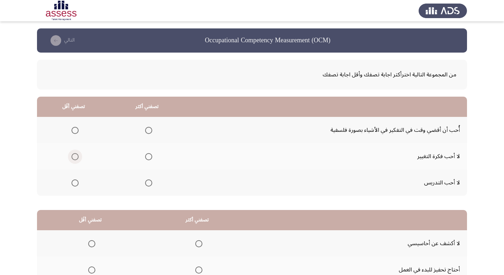
click at [75, 156] on span "Select an option" at bounding box center [75, 156] width 7 height 7
click at [75, 156] on input "Select an option" at bounding box center [75, 156] width 7 height 7
click at [148, 182] on span "Select an option" at bounding box center [148, 183] width 7 height 7
click at [148, 182] on input "Select an option" at bounding box center [148, 183] width 7 height 7
click at [151, 130] on span "Select an option" at bounding box center [148, 130] width 7 height 7
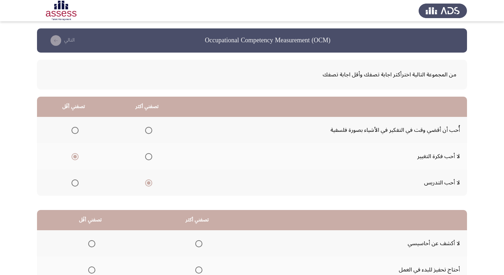
click at [151, 130] on input "Select an option" at bounding box center [148, 130] width 7 height 7
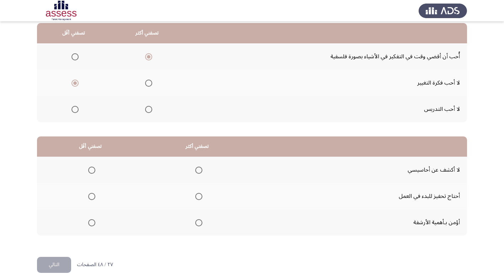
scroll to position [84, 0]
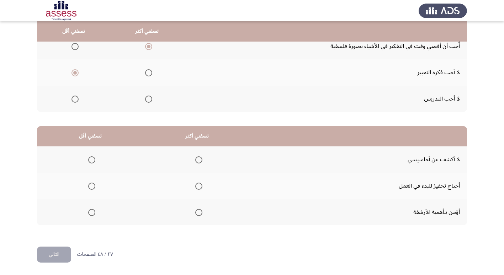
click at [94, 187] on span "Select an option" at bounding box center [91, 186] width 7 height 7
click at [94, 187] on input "Select an option" at bounding box center [91, 186] width 7 height 7
click at [199, 160] on span "Select an option" at bounding box center [198, 160] width 7 height 7
click at [199, 160] on input "Select an option" at bounding box center [198, 160] width 7 height 7
click at [52, 256] on button "التالي" at bounding box center [54, 255] width 34 height 16
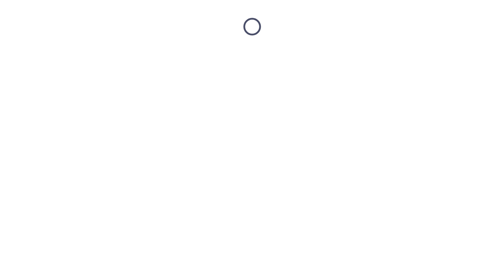
scroll to position [0, 0]
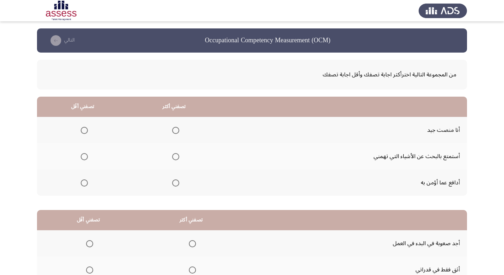
click at [177, 184] on span "Select an option" at bounding box center [175, 183] width 7 height 7
click at [177, 184] on input "Select an option" at bounding box center [175, 183] width 7 height 7
click at [85, 130] on span "Select an option" at bounding box center [84, 130] width 7 height 7
click at [85, 130] on input "Select an option" at bounding box center [84, 130] width 7 height 7
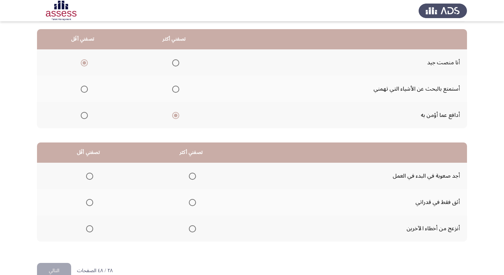
scroll to position [71, 0]
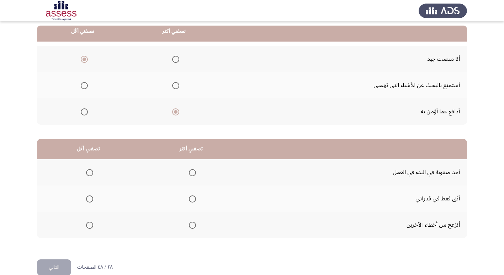
click at [88, 171] on span "Select an option" at bounding box center [89, 172] width 7 height 7
click at [88, 171] on input "Select an option" at bounding box center [89, 172] width 7 height 7
click at [189, 198] on span "Select an option" at bounding box center [192, 199] width 7 height 7
click at [189, 198] on input "Select an option" at bounding box center [192, 199] width 7 height 7
click at [51, 267] on button "التالي" at bounding box center [54, 268] width 34 height 16
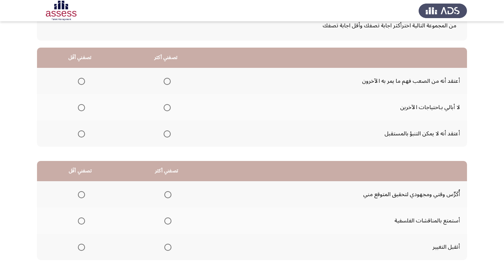
scroll to position [0, 0]
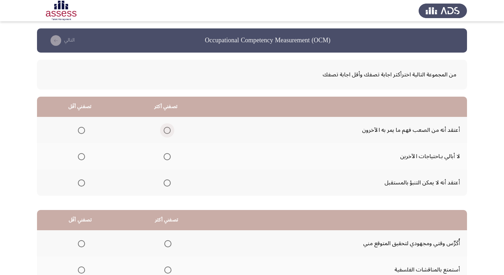
click at [165, 129] on span "Select an option" at bounding box center [167, 130] width 7 height 7
click at [165, 129] on input "Select an option" at bounding box center [167, 130] width 7 height 7
click at [82, 183] on span "Select an option" at bounding box center [82, 183] width 0 height 0
click at [81, 183] on input "Select an option" at bounding box center [81, 183] width 7 height 7
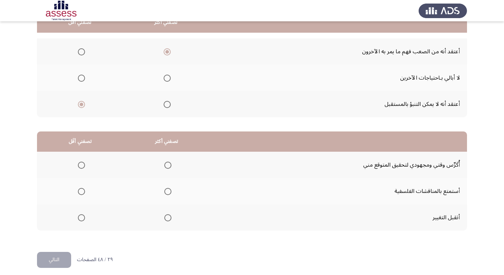
scroll to position [84, 0]
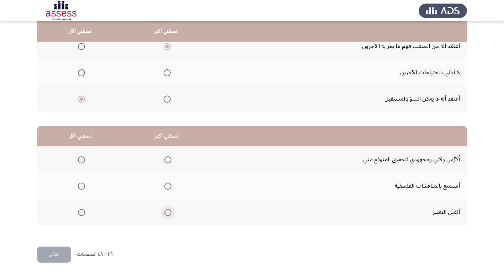
click at [166, 213] on span "Select an option" at bounding box center [167, 212] width 7 height 7
click at [166, 213] on input "Select an option" at bounding box center [167, 212] width 7 height 7
click at [166, 161] on span "Select an option" at bounding box center [167, 160] width 7 height 7
click at [166, 161] on input "Select an option" at bounding box center [167, 160] width 7 height 7
click at [83, 186] on span "Select an option" at bounding box center [81, 186] width 7 height 7
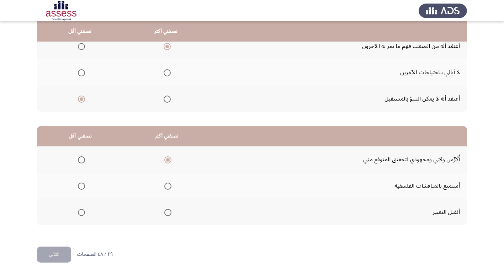
click at [83, 186] on input "Select an option" at bounding box center [81, 186] width 7 height 7
click at [58, 256] on button "التالي" at bounding box center [54, 255] width 34 height 16
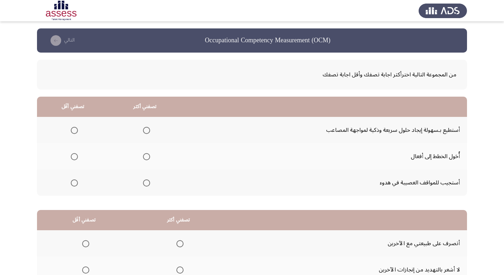
click at [74, 182] on span "Select an option" at bounding box center [74, 183] width 7 height 7
click at [74, 182] on input "Select an option" at bounding box center [74, 183] width 7 height 7
click at [147, 131] on span "Select an option" at bounding box center [146, 130] width 7 height 7
click at [147, 131] on input "Select an option" at bounding box center [146, 130] width 7 height 7
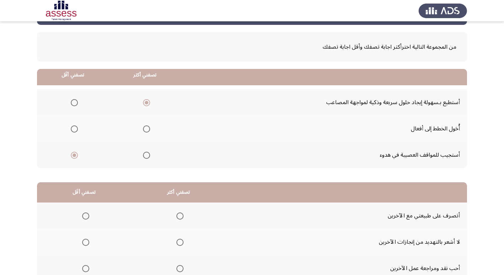
scroll to position [84, 0]
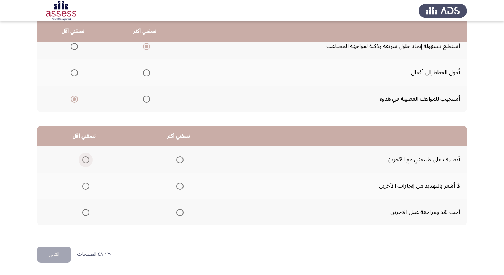
click at [82, 163] on span "Select an option" at bounding box center [85, 160] width 7 height 7
click at [82, 163] on input "Select an option" at bounding box center [85, 160] width 7 height 7
click at [181, 188] on span "Select an option" at bounding box center [180, 186] width 7 height 7
click at [181, 188] on input "Select an option" at bounding box center [180, 186] width 7 height 7
click at [52, 255] on button "التالي" at bounding box center [54, 255] width 34 height 16
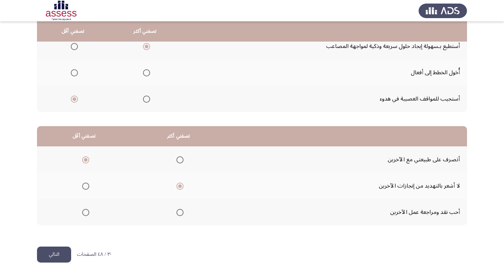
scroll to position [0, 0]
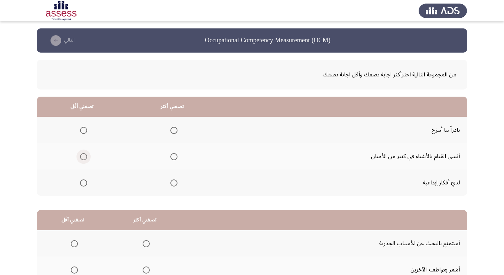
click at [84, 154] on span "Select an option" at bounding box center [83, 156] width 7 height 7
click at [84, 154] on input "Select an option" at bounding box center [83, 156] width 7 height 7
click at [174, 185] on span "Select an option" at bounding box center [173, 183] width 7 height 7
click at [174, 185] on input "Select an option" at bounding box center [173, 183] width 7 height 7
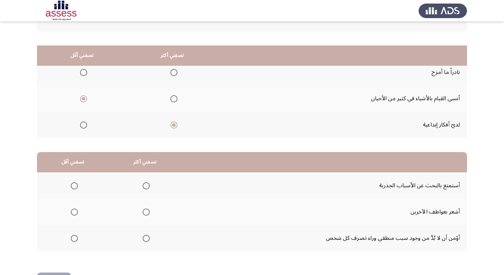
scroll to position [84, 0]
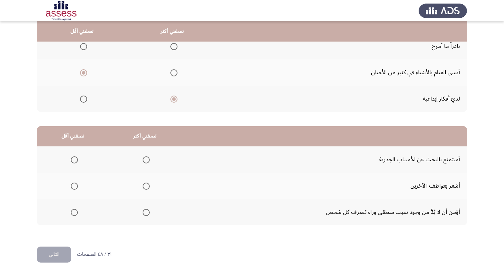
click at [72, 187] on span "Select an option" at bounding box center [74, 186] width 7 height 7
click at [72, 187] on input "Select an option" at bounding box center [74, 186] width 7 height 7
click at [148, 163] on span "Select an option" at bounding box center [146, 160] width 7 height 7
click at [148, 163] on input "Select an option" at bounding box center [146, 160] width 7 height 7
click at [59, 259] on button "التالي" at bounding box center [54, 255] width 34 height 16
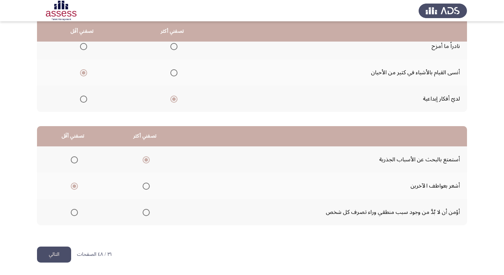
scroll to position [0, 0]
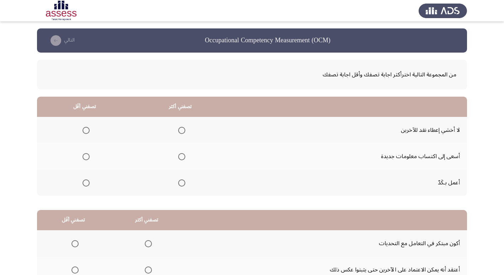
click at [180, 157] on span "Select an option" at bounding box center [181, 156] width 7 height 7
click at [180, 157] on input "Select an option" at bounding box center [181, 156] width 7 height 7
click at [87, 132] on span "Select an option" at bounding box center [86, 130] width 7 height 7
click at [87, 132] on input "Select an option" at bounding box center [86, 130] width 7 height 7
click at [181, 185] on span "Select an option" at bounding box center [181, 183] width 7 height 7
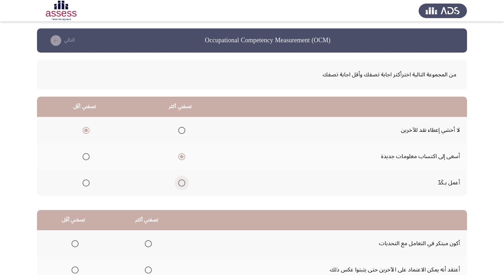
click at [181, 185] on input "Select an option" at bounding box center [181, 183] width 7 height 7
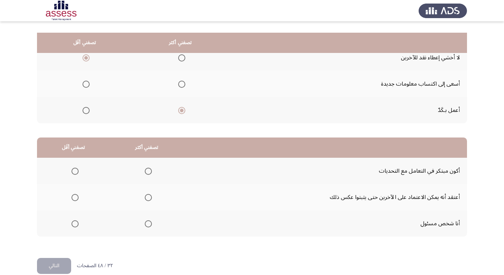
scroll to position [84, 0]
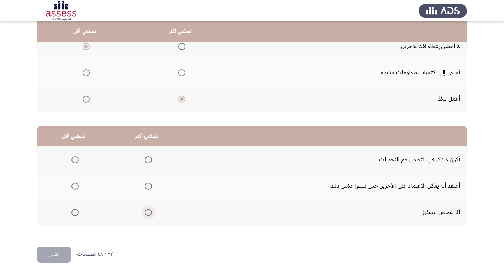
click at [146, 212] on span "Select an option" at bounding box center [148, 212] width 7 height 7
click at [146, 212] on input "Select an option" at bounding box center [148, 212] width 7 height 7
click at [76, 185] on span "Select an option" at bounding box center [75, 186] width 7 height 7
click at [76, 185] on input "Select an option" at bounding box center [75, 186] width 7 height 7
click at [42, 257] on button "التالي" at bounding box center [54, 255] width 34 height 16
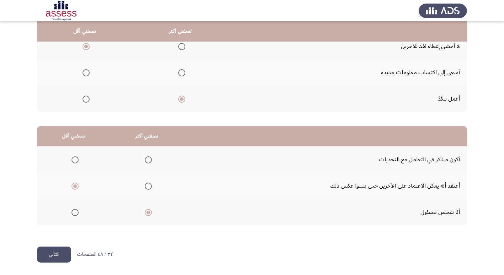
scroll to position [0, 0]
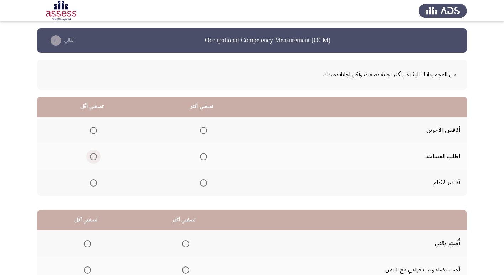
click at [93, 156] on span "Select an option" at bounding box center [93, 156] width 7 height 7
click at [93, 156] on input "Select an option" at bounding box center [93, 156] width 7 height 7
click at [202, 129] on span "Select an option" at bounding box center [203, 130] width 7 height 7
click at [202, 129] on input "Select an option" at bounding box center [203, 130] width 7 height 7
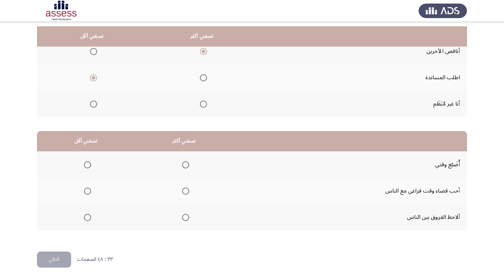
scroll to position [84, 0]
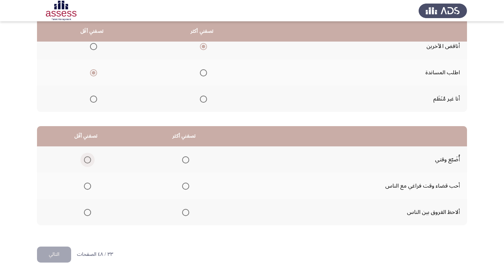
click at [88, 161] on span "Select an option" at bounding box center [87, 160] width 7 height 7
click at [88, 161] on input "Select an option" at bounding box center [87, 160] width 7 height 7
click at [184, 212] on span "Select an option" at bounding box center [185, 212] width 7 height 7
click at [184, 212] on input "Select an option" at bounding box center [185, 212] width 7 height 7
click at [48, 254] on button "التالي" at bounding box center [54, 255] width 34 height 16
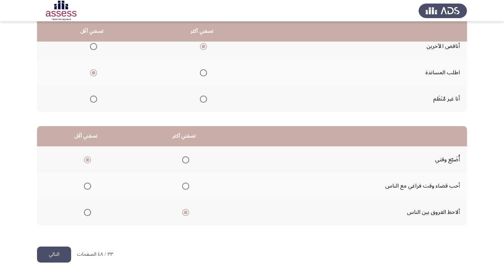
scroll to position [0, 0]
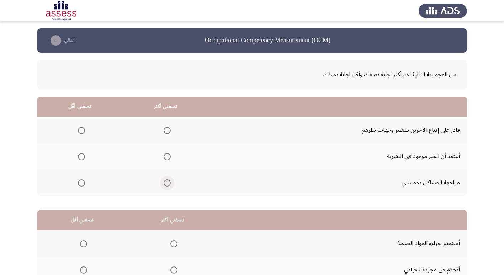
click at [165, 184] on span "Select an option" at bounding box center [167, 183] width 7 height 7
click at [165, 184] on input "Select an option" at bounding box center [167, 183] width 7 height 7
click at [84, 157] on th at bounding box center [80, 156] width 86 height 26
click at [83, 157] on span "Select an option" at bounding box center [81, 156] width 7 height 7
click at [83, 157] on input "Select an option" at bounding box center [81, 156] width 7 height 7
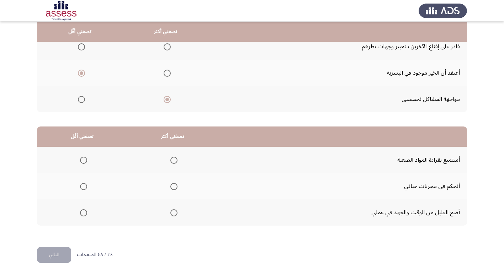
scroll to position [84, 0]
click at [85, 212] on span "Select an option" at bounding box center [83, 212] width 7 height 7
click at [85, 212] on input "Select an option" at bounding box center [83, 212] width 7 height 7
click at [172, 187] on span "Select an option" at bounding box center [173, 186] width 7 height 7
click at [172, 187] on input "Select an option" at bounding box center [173, 186] width 7 height 7
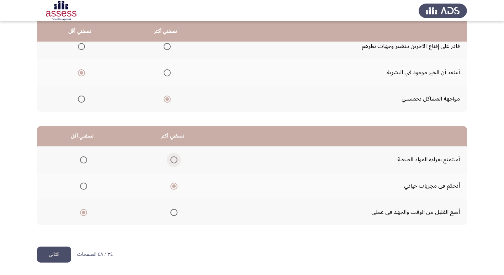
click at [173, 162] on span "Select an option" at bounding box center [173, 160] width 7 height 7
click at [173, 162] on input "Select an option" at bounding box center [173, 160] width 7 height 7
click at [58, 256] on button "التالي" at bounding box center [54, 255] width 34 height 16
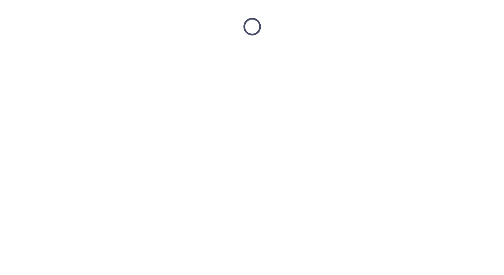
scroll to position [0, 0]
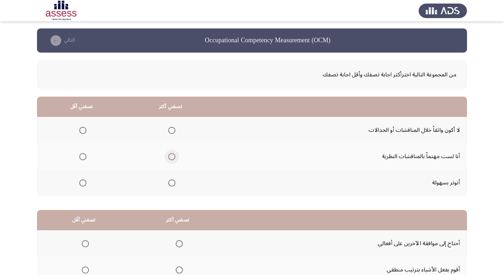
click at [172, 157] on span "Select an option" at bounding box center [171, 156] width 7 height 7
click at [172, 157] on input "Select an option" at bounding box center [171, 156] width 7 height 7
click at [83, 129] on span "Select an option" at bounding box center [82, 130] width 7 height 7
click at [83, 129] on input "Select an option" at bounding box center [82, 130] width 7 height 7
click at [82, 183] on span "Select an option" at bounding box center [82, 183] width 7 height 7
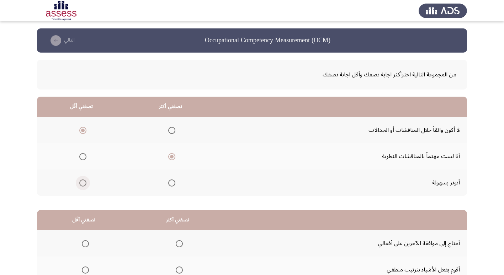
click at [82, 183] on input "Select an option" at bounding box center [82, 183] width 7 height 7
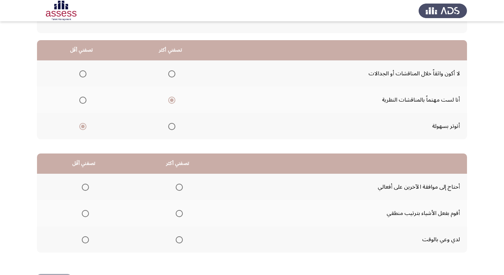
scroll to position [84, 0]
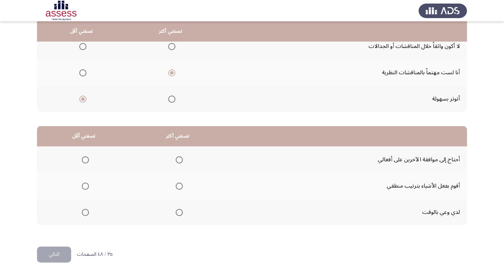
click at [82, 157] on span "Select an option" at bounding box center [85, 160] width 7 height 7
click at [82, 157] on input "Select an option" at bounding box center [85, 160] width 7 height 7
click at [180, 210] on span "Select an option" at bounding box center [179, 212] width 7 height 7
click at [180, 210] on input "Select an option" at bounding box center [179, 212] width 7 height 7
click at [46, 250] on button "التالي" at bounding box center [54, 255] width 34 height 16
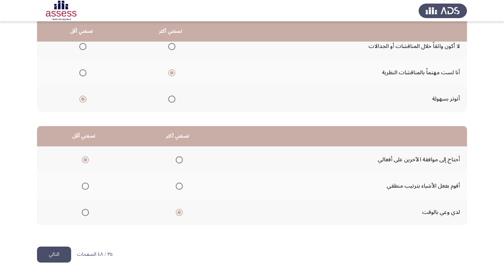
scroll to position [0, 0]
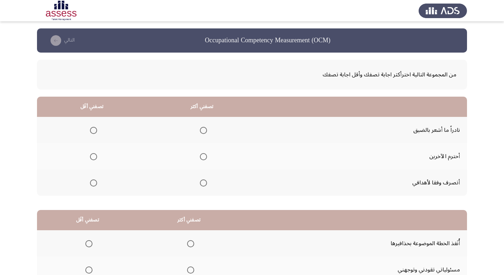
click at [201, 182] on span "Select an option" at bounding box center [203, 183] width 7 height 7
click at [201, 182] on input "Select an option" at bounding box center [203, 183] width 7 height 7
click at [92, 128] on span "Select an option" at bounding box center [93, 130] width 7 height 7
click at [92, 128] on input "Select an option" at bounding box center [93, 130] width 7 height 7
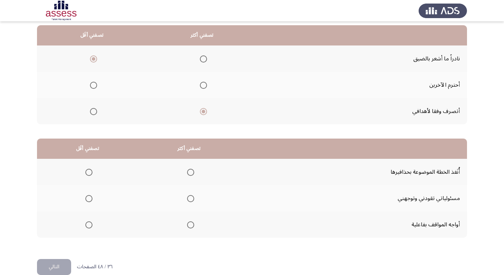
scroll to position [84, 0]
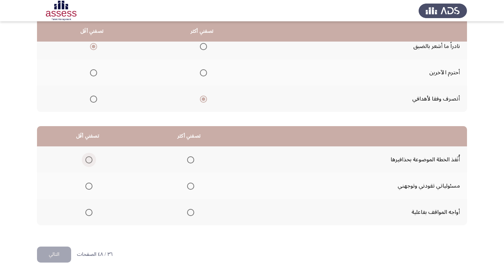
click at [91, 160] on span "Select an option" at bounding box center [88, 160] width 7 height 7
click at [91, 160] on input "Select an option" at bounding box center [88, 160] width 7 height 7
click at [191, 212] on span "Select an option" at bounding box center [190, 212] width 7 height 7
click at [191, 212] on input "Select an option" at bounding box center [190, 212] width 7 height 7
click at [51, 254] on button "التالي" at bounding box center [54, 255] width 34 height 16
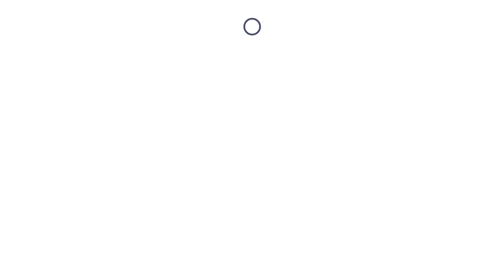
scroll to position [0, 0]
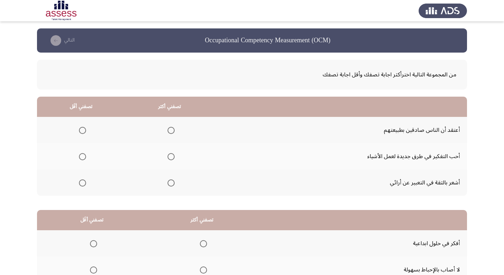
click at [83, 127] on mat-radio-button "Select an option" at bounding box center [81, 130] width 10 height 7
click at [82, 129] on span "Select an option" at bounding box center [82, 130] width 7 height 7
click at [82, 129] on input "Select an option" at bounding box center [82, 130] width 7 height 7
click at [171, 156] on span "Select an option" at bounding box center [171, 156] width 7 height 7
click at [171, 156] on input "Select an option" at bounding box center [171, 156] width 7 height 7
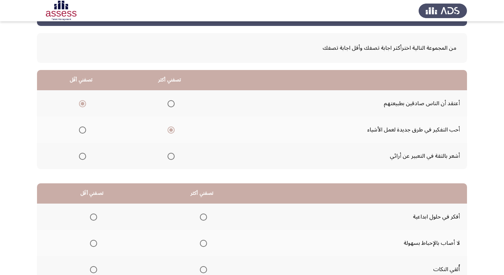
scroll to position [84, 0]
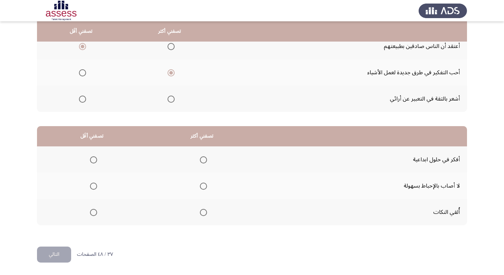
click at [90, 210] on span "Select an option" at bounding box center [93, 212] width 7 height 7
click at [90, 210] on input "Select an option" at bounding box center [93, 212] width 7 height 7
click at [203, 185] on span "Select an option" at bounding box center [203, 186] width 7 height 7
click at [203, 185] on input "Select an option" at bounding box center [203, 186] width 7 height 7
click at [61, 255] on button "التالي" at bounding box center [54, 255] width 34 height 16
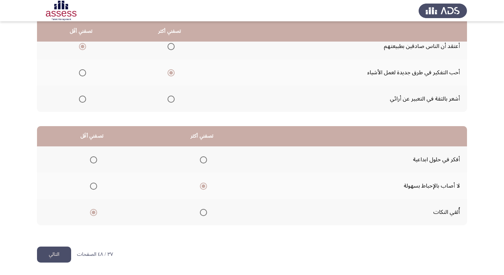
scroll to position [0, 0]
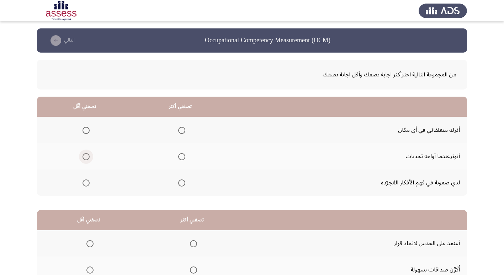
click at [85, 158] on span "Select an option" at bounding box center [86, 156] width 7 height 7
click at [85, 158] on input "Select an option" at bounding box center [86, 156] width 7 height 7
click at [180, 130] on span "Select an option" at bounding box center [181, 130] width 7 height 7
click at [180, 130] on input "Select an option" at bounding box center [181, 130] width 7 height 7
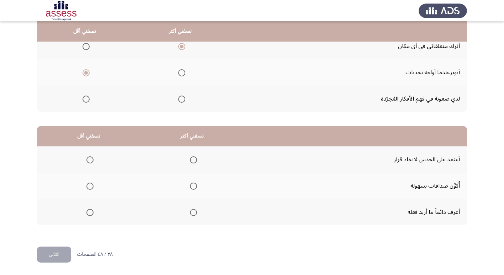
scroll to position [48, 0]
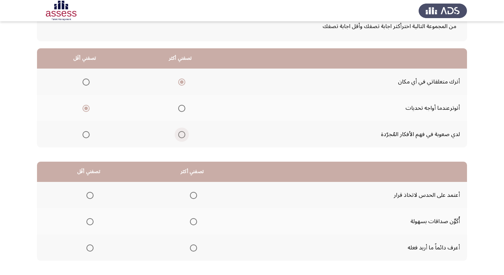
click at [183, 133] on span "Select an option" at bounding box center [181, 134] width 7 height 7
click at [183, 133] on input "Select an option" at bounding box center [181, 134] width 7 height 7
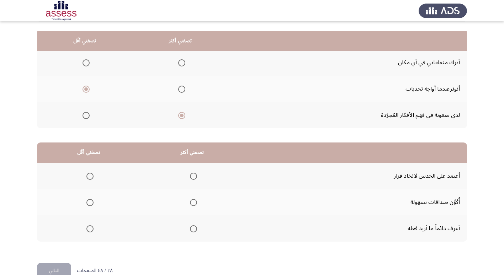
scroll to position [84, 0]
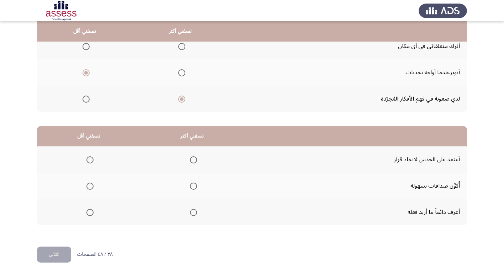
click at [191, 210] on span "Select an option" at bounding box center [193, 212] width 7 height 7
click at [191, 210] on input "Select an option" at bounding box center [193, 212] width 7 height 7
click at [90, 187] on span "Select an option" at bounding box center [89, 186] width 7 height 7
click at [90, 187] on input "Select an option" at bounding box center [89, 186] width 7 height 7
click at [54, 254] on button "التالي" at bounding box center [54, 255] width 34 height 16
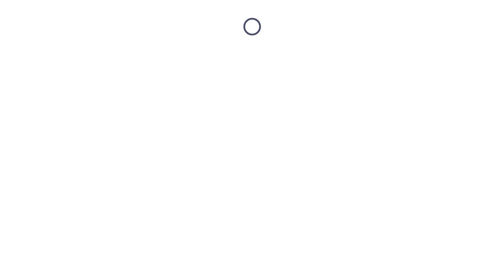
scroll to position [0, 0]
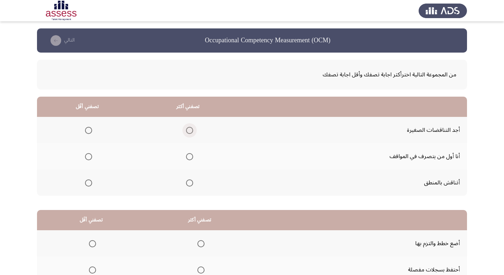
click at [189, 130] on span "Select an option" at bounding box center [189, 130] width 7 height 7
click at [189, 130] on input "Select an option" at bounding box center [189, 130] width 7 height 7
click at [89, 182] on span "Select an option" at bounding box center [88, 183] width 7 height 7
click at [89, 182] on input "Select an option" at bounding box center [88, 183] width 7 height 7
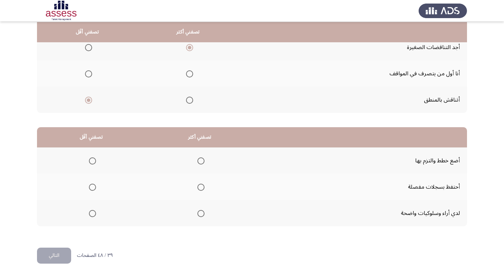
scroll to position [84, 0]
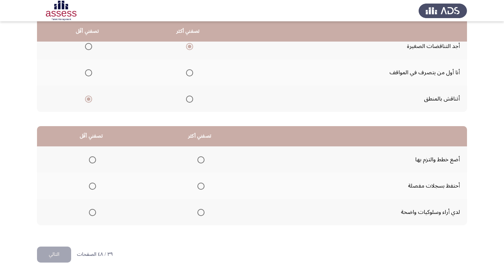
click at [190, 72] on span "Select an option" at bounding box center [189, 72] width 7 height 7
click at [190, 72] on input "Select an option" at bounding box center [189, 72] width 7 height 7
click at [92, 214] on span "Select an option" at bounding box center [92, 212] width 7 height 7
click at [92, 214] on input "Select an option" at bounding box center [92, 212] width 7 height 7
click at [201, 161] on span "Select an option" at bounding box center [201, 160] width 7 height 7
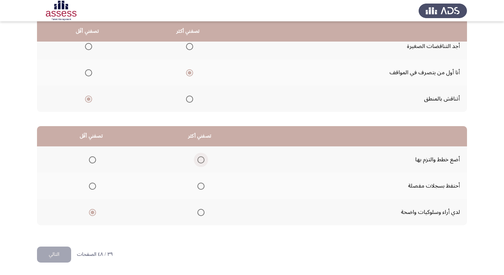
click at [201, 161] on input "Select an option" at bounding box center [201, 160] width 7 height 7
click at [48, 259] on button "التالي" at bounding box center [54, 255] width 34 height 16
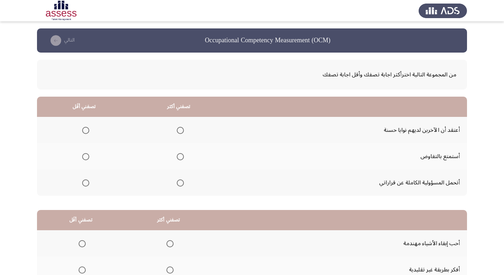
click at [87, 159] on span "Select an option" at bounding box center [85, 156] width 7 height 7
click at [87, 159] on input "Select an option" at bounding box center [85, 156] width 7 height 7
click at [180, 186] on span "Select an option" at bounding box center [180, 183] width 7 height 7
click at [180, 186] on input "Select an option" at bounding box center [180, 183] width 7 height 7
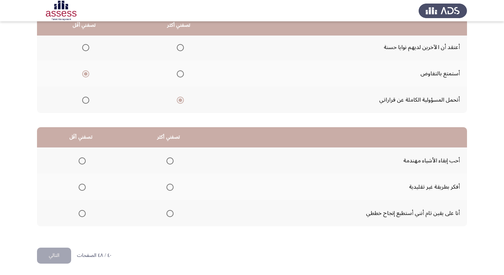
scroll to position [84, 0]
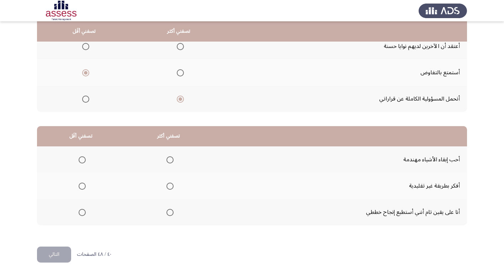
click at [170, 213] on span "Select an option" at bounding box center [170, 213] width 0 height 0
click at [168, 213] on input "Select an option" at bounding box center [170, 212] width 7 height 7
click at [168, 186] on span "Select an option" at bounding box center [170, 186] width 7 height 7
click at [168, 186] on input "Select an option" at bounding box center [170, 186] width 7 height 7
click at [82, 159] on span "Select an option" at bounding box center [82, 160] width 7 height 7
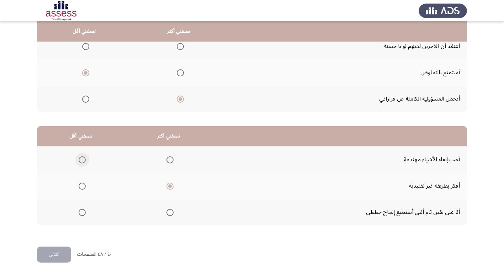
click at [82, 159] on input "Select an option" at bounding box center [82, 160] width 7 height 7
click at [51, 252] on button "التالي" at bounding box center [54, 255] width 34 height 16
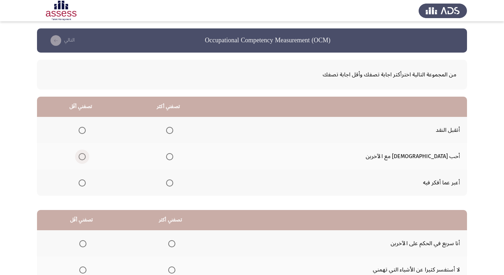
click at [86, 158] on span "Select an option" at bounding box center [82, 156] width 7 height 7
click at [86, 158] on input "Select an option" at bounding box center [82, 156] width 7 height 7
click at [173, 131] on span "Select an option" at bounding box center [169, 130] width 7 height 7
click at [173, 131] on input "Select an option" at bounding box center [169, 130] width 7 height 7
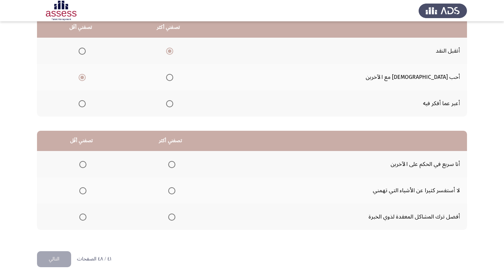
scroll to position [84, 0]
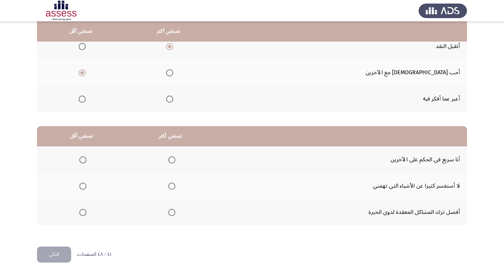
click at [82, 187] on span "Select an option" at bounding box center [82, 186] width 7 height 7
click at [82, 187] on input "Select an option" at bounding box center [82, 186] width 7 height 7
click at [170, 157] on span "Select an option" at bounding box center [171, 160] width 7 height 7
click at [170, 157] on input "Select an option" at bounding box center [171, 160] width 7 height 7
click at [56, 251] on button "التالي" at bounding box center [54, 255] width 34 height 16
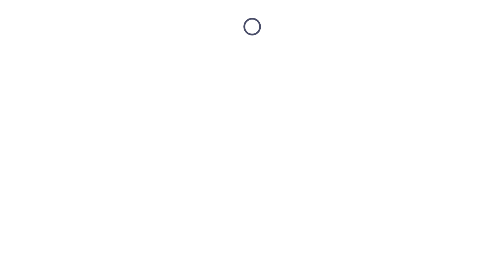
scroll to position [0, 0]
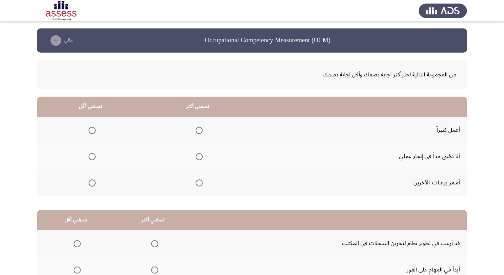
click at [199, 159] on span "Select an option" at bounding box center [199, 156] width 7 height 7
click at [199, 159] on input "Select an option" at bounding box center [199, 156] width 7 height 7
click at [93, 183] on span "Select an option" at bounding box center [92, 183] width 7 height 7
click at [93, 183] on input "Select an option" at bounding box center [92, 183] width 7 height 7
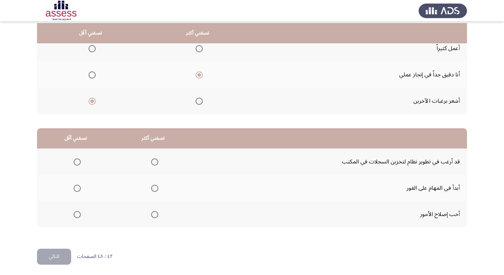
scroll to position [84, 0]
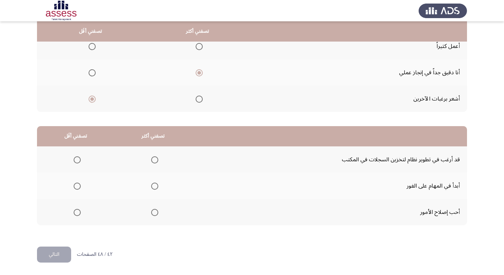
click at [76, 187] on span "Select an option" at bounding box center [77, 186] width 7 height 7
click at [76, 187] on input "Select an option" at bounding box center [77, 186] width 7 height 7
click at [153, 211] on span "Select an option" at bounding box center [154, 212] width 7 height 7
click at [153, 211] on input "Select an option" at bounding box center [154, 212] width 7 height 7
click at [56, 252] on button "التالي" at bounding box center [54, 255] width 34 height 16
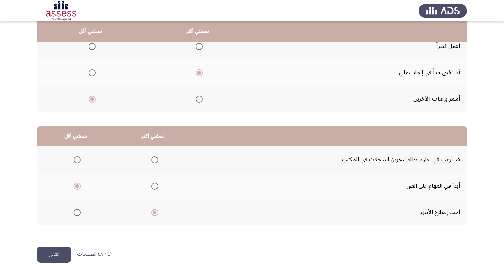
scroll to position [0, 0]
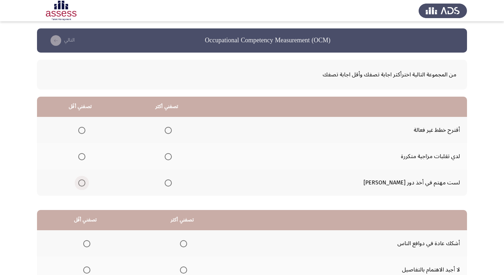
click at [85, 181] on span "Select an option" at bounding box center [81, 183] width 7 height 7
click at [85, 181] on input "Select an option" at bounding box center [81, 183] width 7 height 7
click at [172, 158] on span "Select an option" at bounding box center [168, 156] width 7 height 7
click at [172, 158] on input "Select an option" at bounding box center [168, 156] width 7 height 7
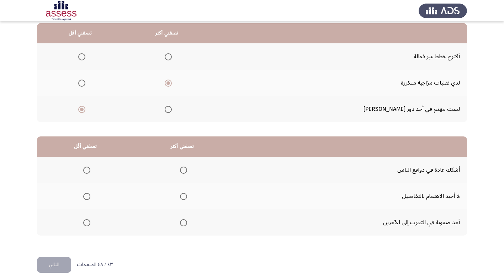
scroll to position [84, 0]
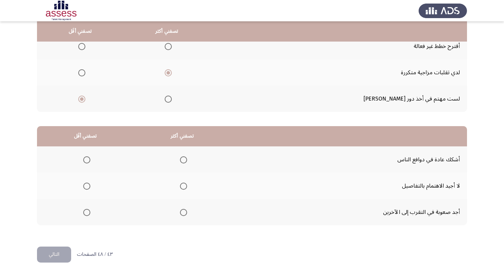
click at [182, 212] on span "Select an option" at bounding box center [183, 212] width 7 height 7
click at [182, 212] on input "Select an option" at bounding box center [183, 212] width 7 height 7
click at [87, 185] on span "Select an option" at bounding box center [86, 186] width 7 height 7
click at [87, 185] on input "Select an option" at bounding box center [86, 186] width 7 height 7
click at [58, 256] on button "التالي" at bounding box center [54, 255] width 34 height 16
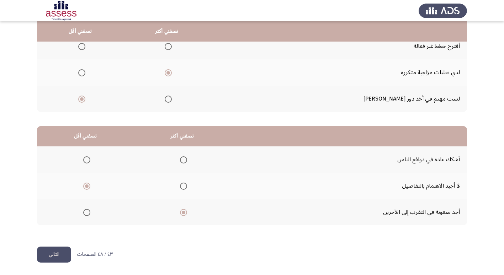
scroll to position [0, 0]
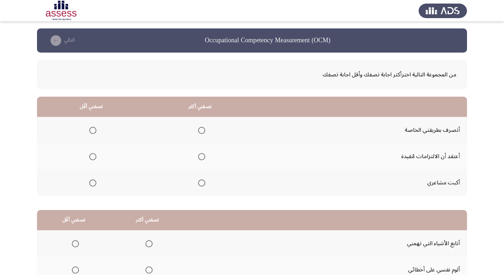
click at [93, 158] on span "Select an option" at bounding box center [92, 156] width 7 height 7
click at [93, 158] on input "Select an option" at bounding box center [92, 156] width 7 height 7
click at [203, 132] on span "Select an option" at bounding box center [201, 130] width 7 height 7
click at [203, 132] on input "Select an option" at bounding box center [201, 130] width 7 height 7
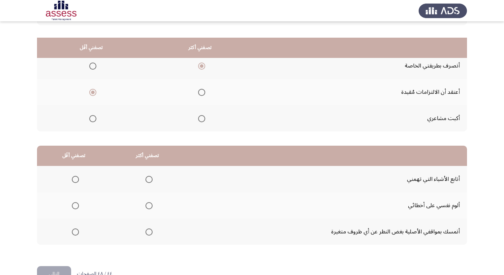
scroll to position [84, 0]
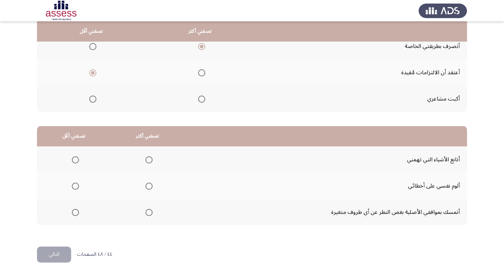
click at [77, 188] on span "Select an option" at bounding box center [75, 186] width 7 height 7
click at [77, 188] on input "Select an option" at bounding box center [75, 186] width 7 height 7
click at [148, 161] on span "Select an option" at bounding box center [149, 160] width 7 height 7
click at [148, 161] on input "Select an option" at bounding box center [149, 160] width 7 height 7
click at [59, 256] on button "التالي" at bounding box center [54, 255] width 34 height 16
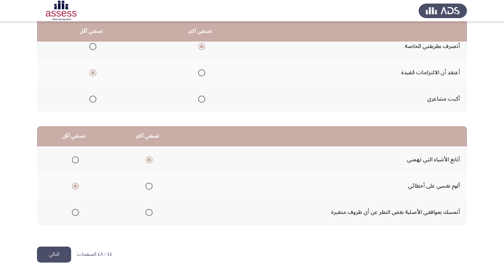
scroll to position [0, 0]
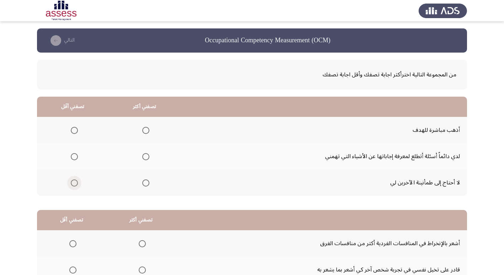
click at [76, 183] on span "Select an option" at bounding box center [74, 183] width 7 height 7
click at [76, 183] on input "Select an option" at bounding box center [74, 183] width 7 height 7
click at [146, 157] on span "Select an option" at bounding box center [146, 157] width 0 height 0
click at [145, 157] on input "Select an option" at bounding box center [145, 156] width 7 height 7
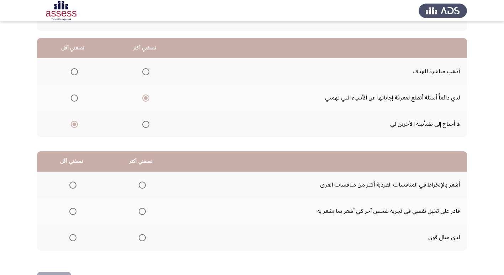
scroll to position [71, 0]
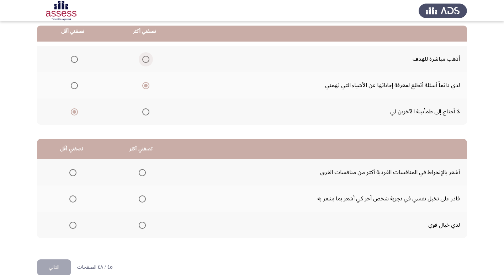
click at [144, 57] on span "Select an option" at bounding box center [145, 59] width 7 height 7
click at [144, 57] on input "Select an option" at bounding box center [145, 59] width 7 height 7
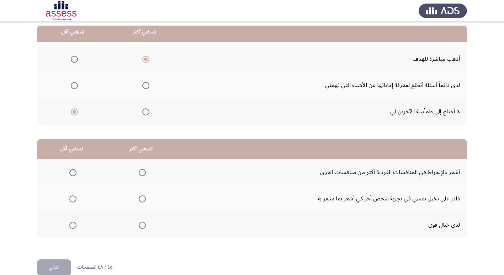
scroll to position [84, 0]
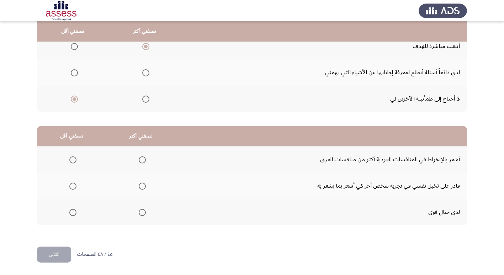
click at [69, 159] on span "Select an option" at bounding box center [72, 160] width 7 height 7
click at [69, 159] on input "Select an option" at bounding box center [72, 160] width 7 height 7
click at [141, 188] on span "Select an option" at bounding box center [142, 186] width 7 height 7
click at [141, 188] on input "Select an option" at bounding box center [142, 186] width 7 height 7
click at [49, 254] on button "التالي" at bounding box center [54, 255] width 34 height 16
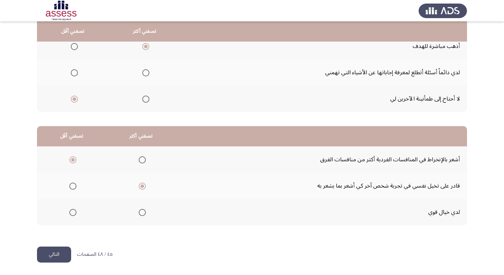
scroll to position [0, 0]
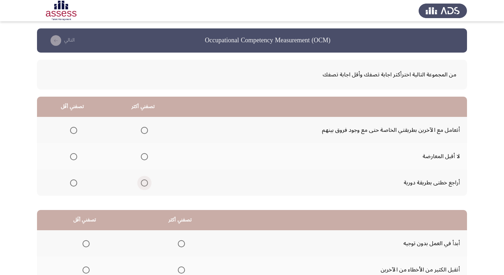
click at [142, 183] on span "Select an option" at bounding box center [144, 183] width 7 height 7
click at [142, 183] on input "Select an option" at bounding box center [144, 183] width 7 height 7
click at [74, 131] on span "Select an option" at bounding box center [73, 130] width 7 height 7
click at [74, 131] on input "Select an option" at bounding box center [73, 130] width 7 height 7
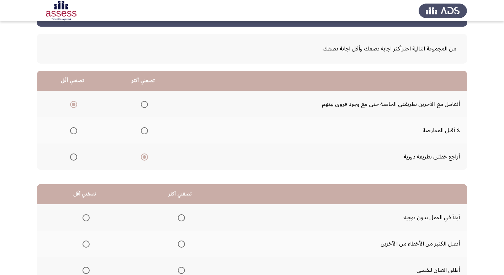
scroll to position [84, 0]
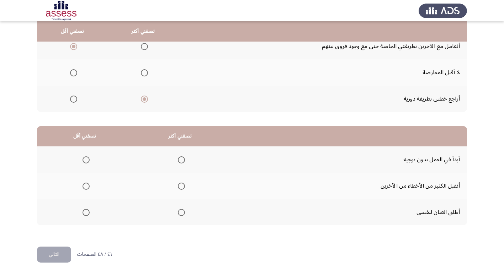
click at [85, 162] on span "Select an option" at bounding box center [86, 160] width 7 height 7
click at [85, 162] on input "Select an option" at bounding box center [86, 160] width 7 height 7
click at [181, 184] on span "Select an option" at bounding box center [181, 186] width 7 height 7
click at [181, 184] on input "Select an option" at bounding box center [181, 186] width 7 height 7
click at [50, 256] on button "التالي" at bounding box center [54, 255] width 34 height 16
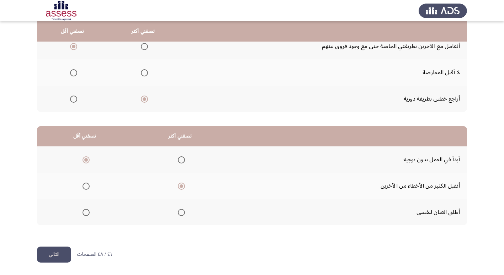
scroll to position [0, 0]
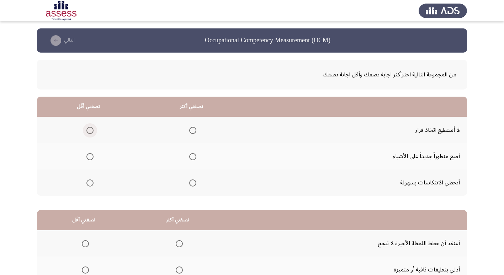
click at [90, 131] on span "Select an option" at bounding box center [89, 130] width 7 height 7
click at [90, 131] on input "Select an option" at bounding box center [89, 130] width 7 height 7
click at [189, 181] on span "Select an option" at bounding box center [192, 183] width 7 height 7
click at [189, 181] on input "Select an option" at bounding box center [192, 183] width 7 height 7
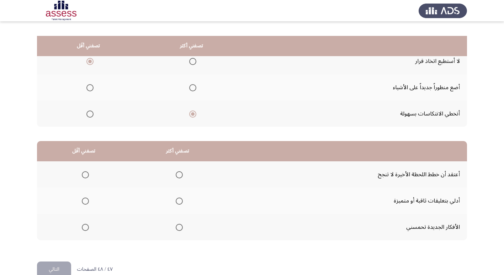
scroll to position [84, 0]
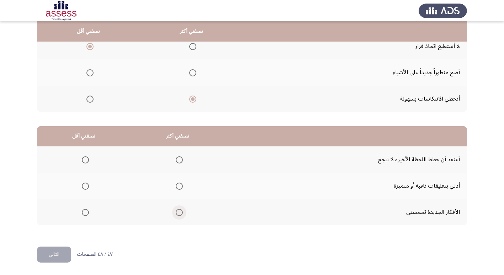
click at [178, 212] on span "Select an option" at bounding box center [179, 212] width 7 height 7
click at [178, 212] on input "Select an option" at bounding box center [179, 212] width 7 height 7
click at [84, 187] on span "Select an option" at bounding box center [85, 186] width 7 height 7
click at [84, 187] on input "Select an option" at bounding box center [85, 186] width 7 height 7
click at [62, 256] on button "التالي" at bounding box center [54, 255] width 34 height 16
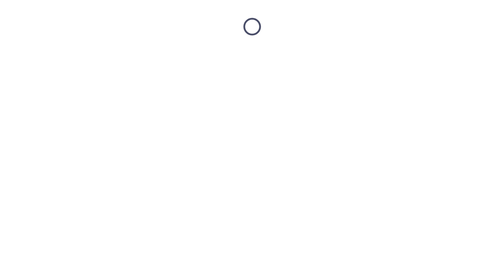
scroll to position [0, 0]
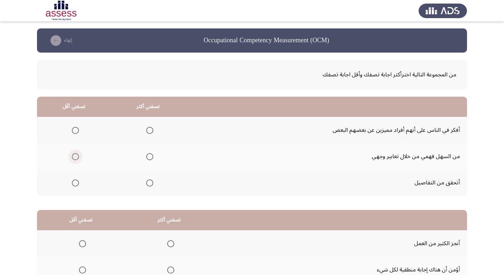
click at [77, 158] on span "Select an option" at bounding box center [75, 156] width 7 height 7
click at [77, 158] on input "Select an option" at bounding box center [75, 156] width 7 height 7
click at [152, 184] on span "Select an option" at bounding box center [149, 183] width 7 height 7
click at [152, 184] on input "Select an option" at bounding box center [149, 183] width 7 height 7
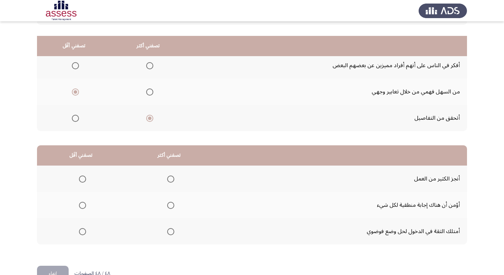
scroll to position [84, 0]
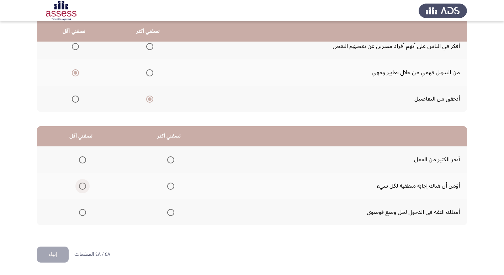
click at [83, 187] on span "Select an option" at bounding box center [82, 186] width 7 height 7
click at [83, 187] on input "Select an option" at bounding box center [82, 186] width 7 height 7
click at [168, 212] on span "Select an option" at bounding box center [170, 212] width 7 height 7
click at [168, 212] on input "Select an option" at bounding box center [170, 212] width 7 height 7
click at [62, 251] on button "إنهاء" at bounding box center [53, 255] width 32 height 16
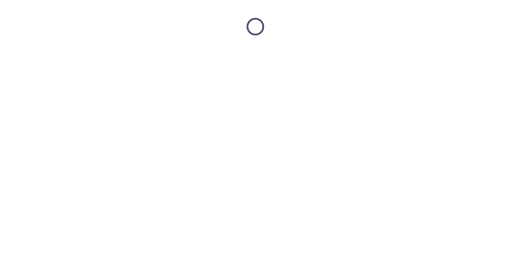
scroll to position [0, 0]
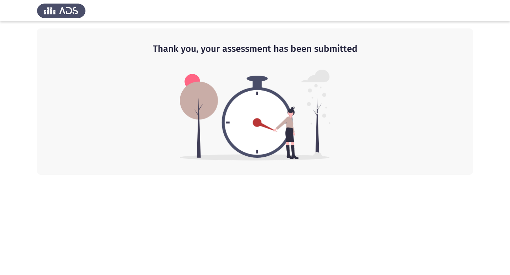
click at [278, 175] on html "Thank you, your assessment has been submitted" at bounding box center [255, 87] width 510 height 175
